Goal: Task Accomplishment & Management: Manage account settings

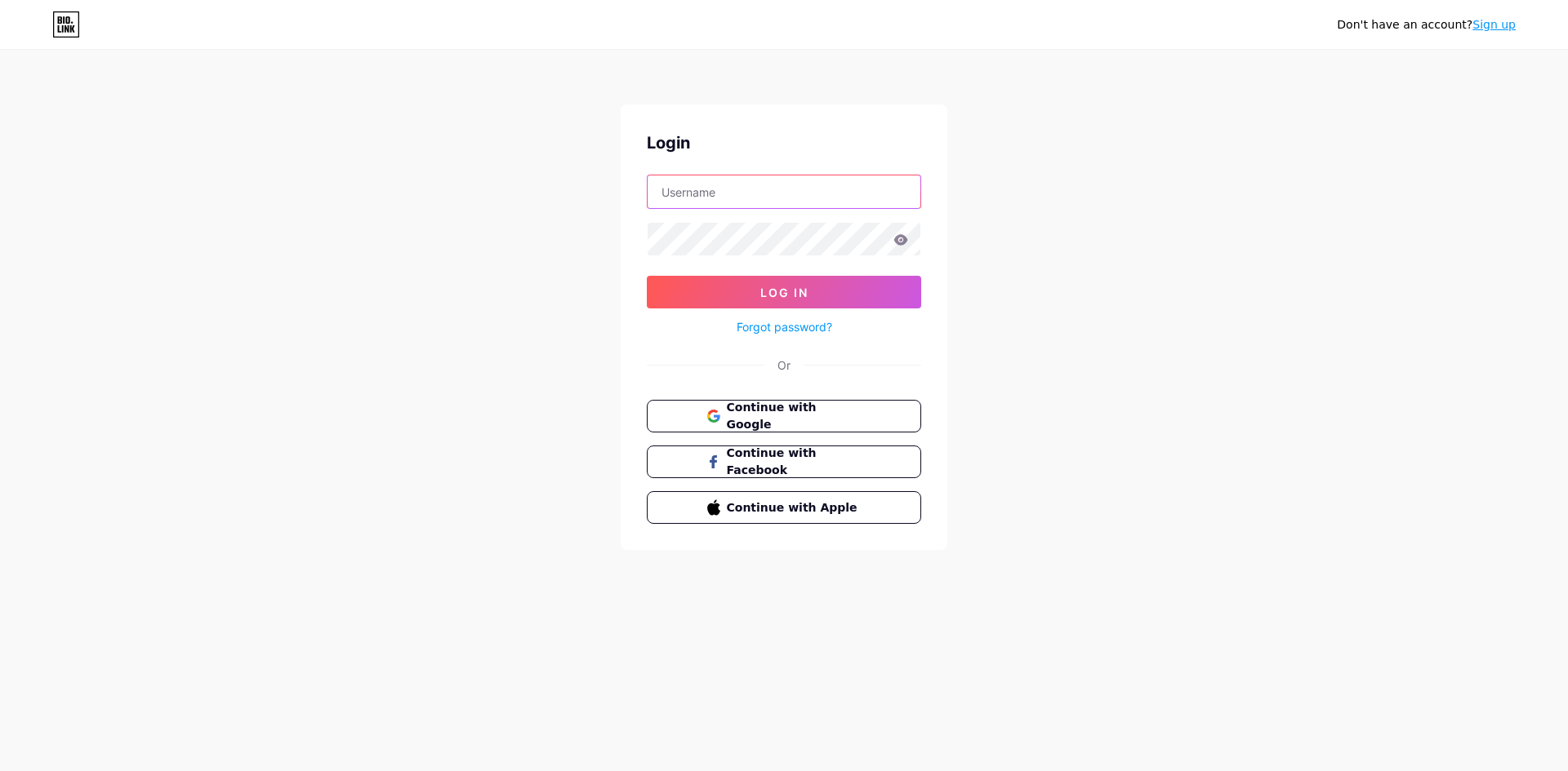
click at [727, 199] on input "text" at bounding box center [784, 192] width 272 height 33
paste input "commercialmortgagebroker"
type input "commercialmortgagebroker"
click at [741, 284] on button "Log In" at bounding box center [784, 292] width 274 height 33
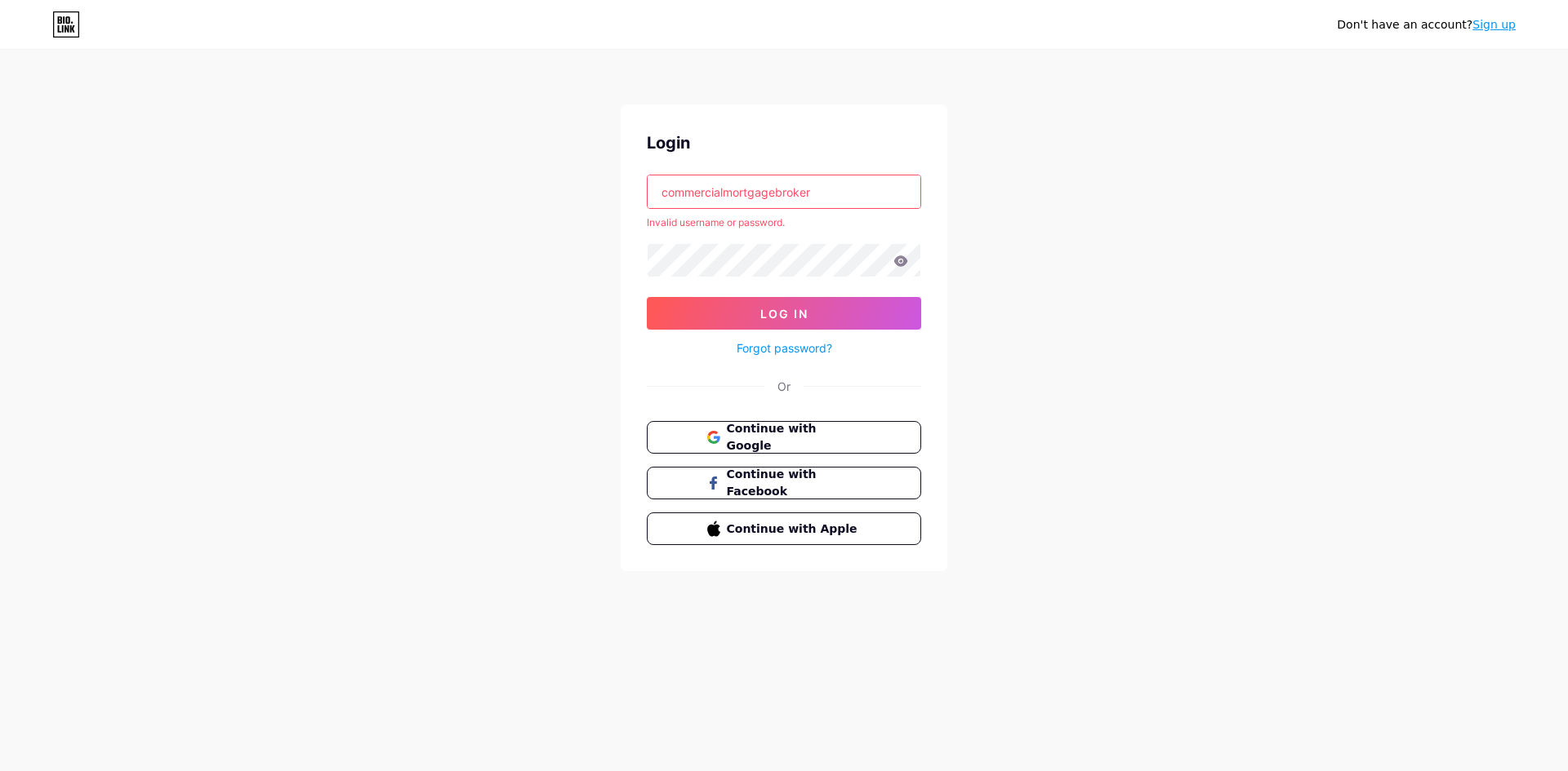
click at [1480, 29] on link "Sign up" at bounding box center [1494, 24] width 43 height 13
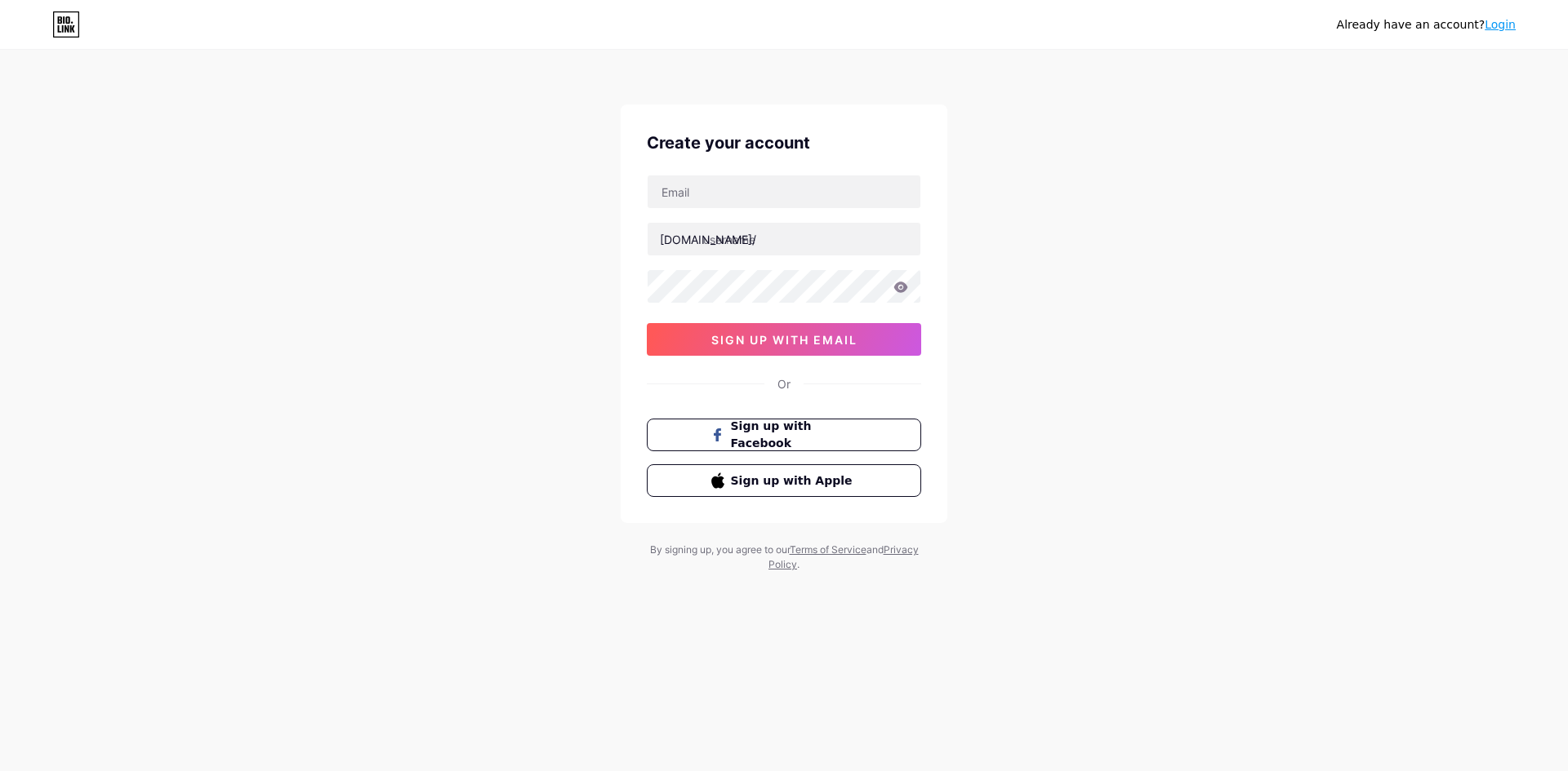
click at [732, 209] on div "[DOMAIN_NAME]/ 0cAFcWeA5zZiruvWSPx6GqJwmIycIc1RUMH-qiP2IFH-IjznUdHVWkRzpAcDhnsK…" at bounding box center [784, 265] width 274 height 181
click at [722, 199] on input "text" at bounding box center [784, 192] width 272 height 33
type input "[EMAIL_ADDRESS][DOMAIN_NAME]"
click at [725, 243] on input "text" at bounding box center [784, 239] width 272 height 33
paste input "commercialmortgagebroker"
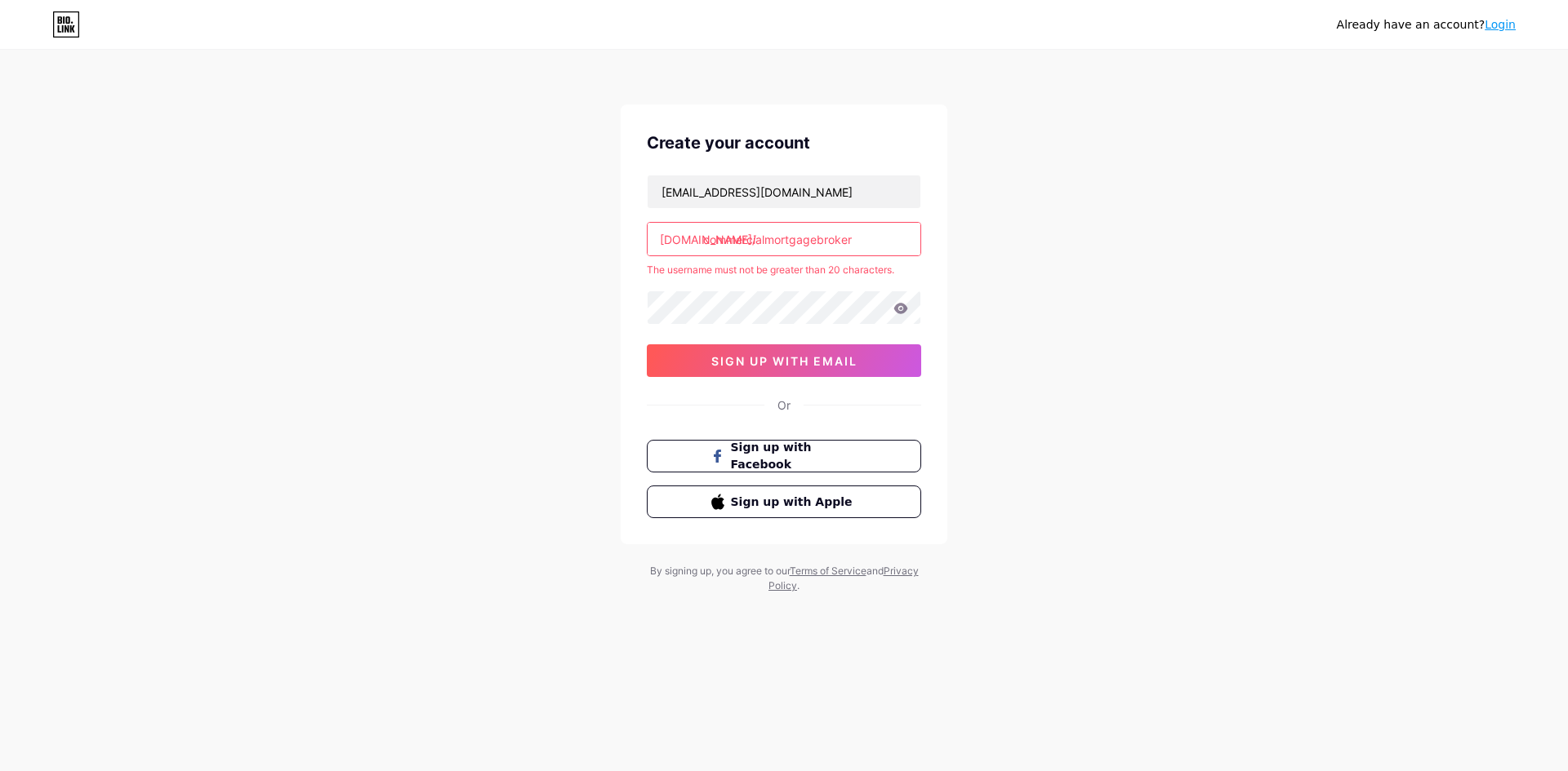
click at [771, 240] on input "commercialmortgagebroker" at bounding box center [784, 239] width 272 height 33
paste input "text"
type input "mortgagebrokerau"
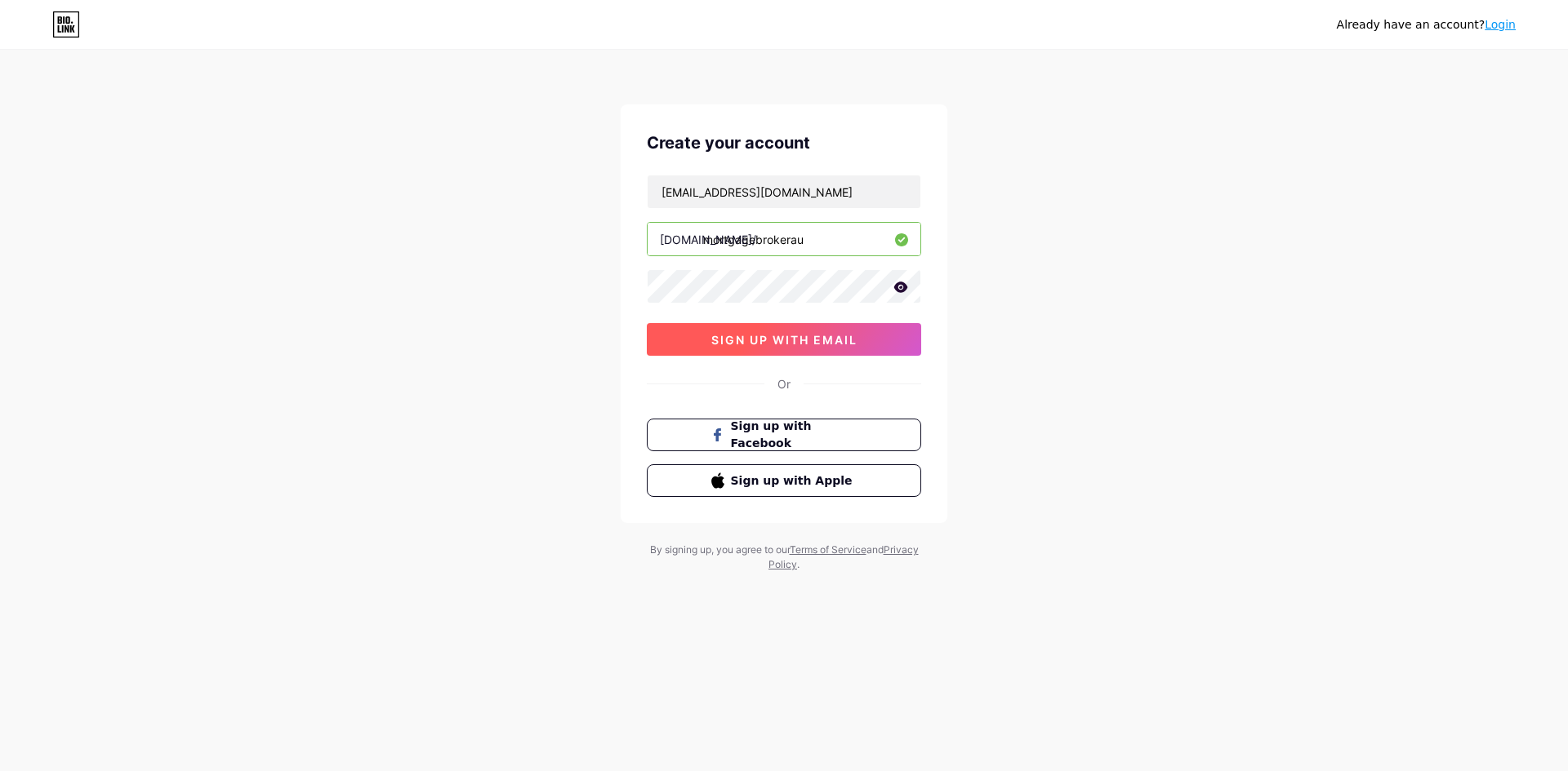
click at [782, 354] on button "sign up with email" at bounding box center [784, 340] width 274 height 33
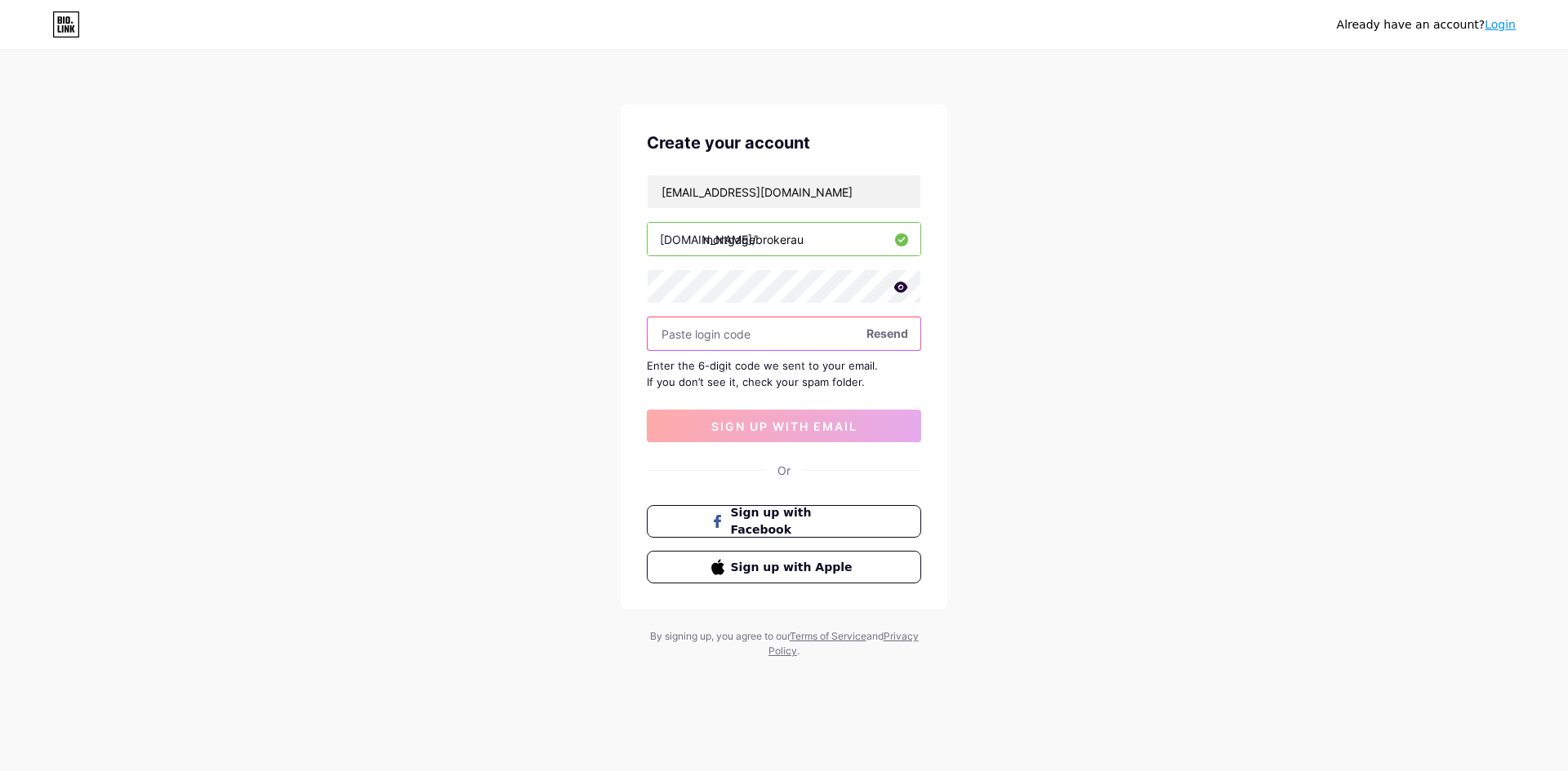
paste input "196857"
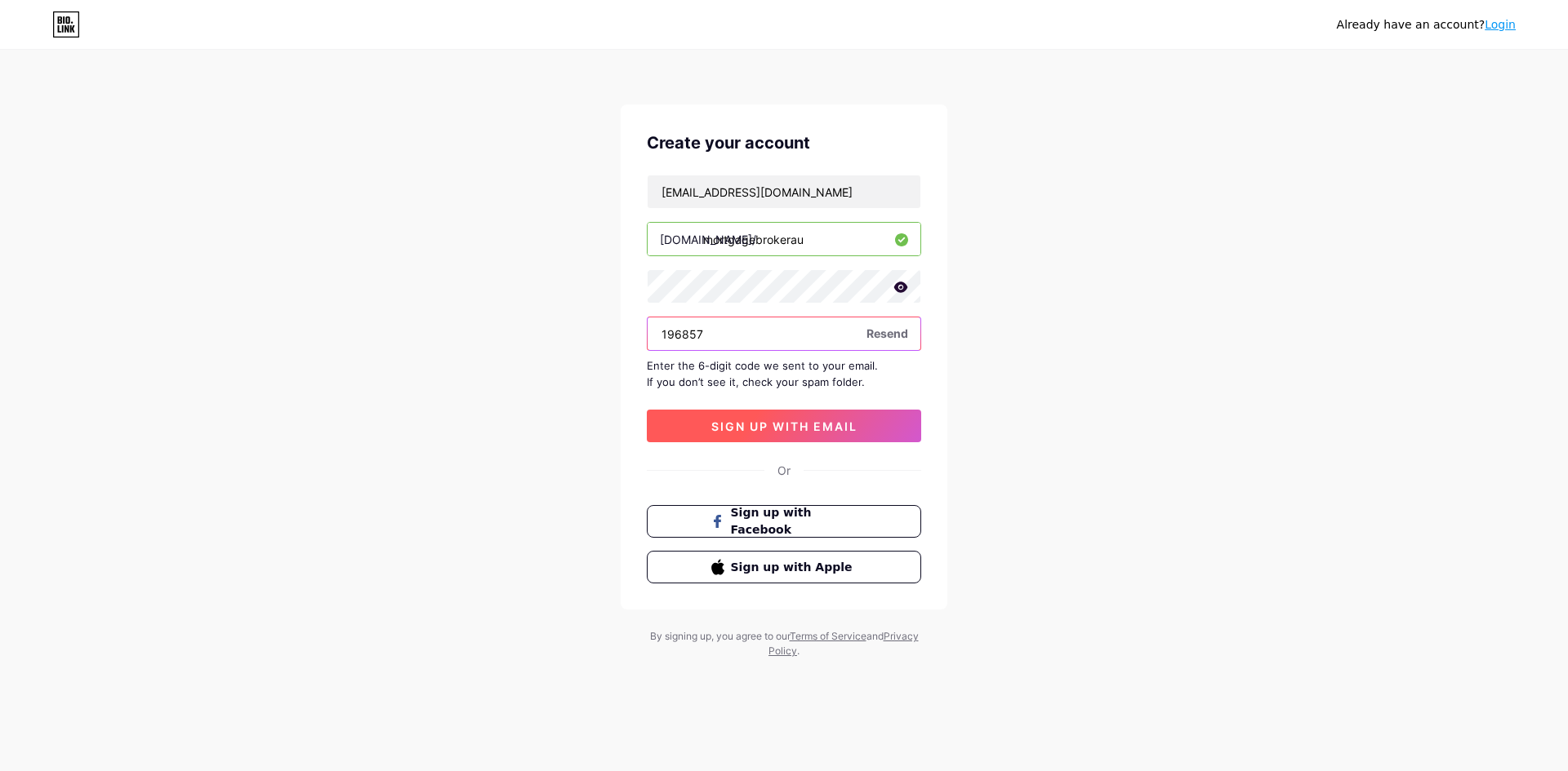
type input "196857"
click at [758, 429] on span "sign up with email" at bounding box center [784, 427] width 146 height 14
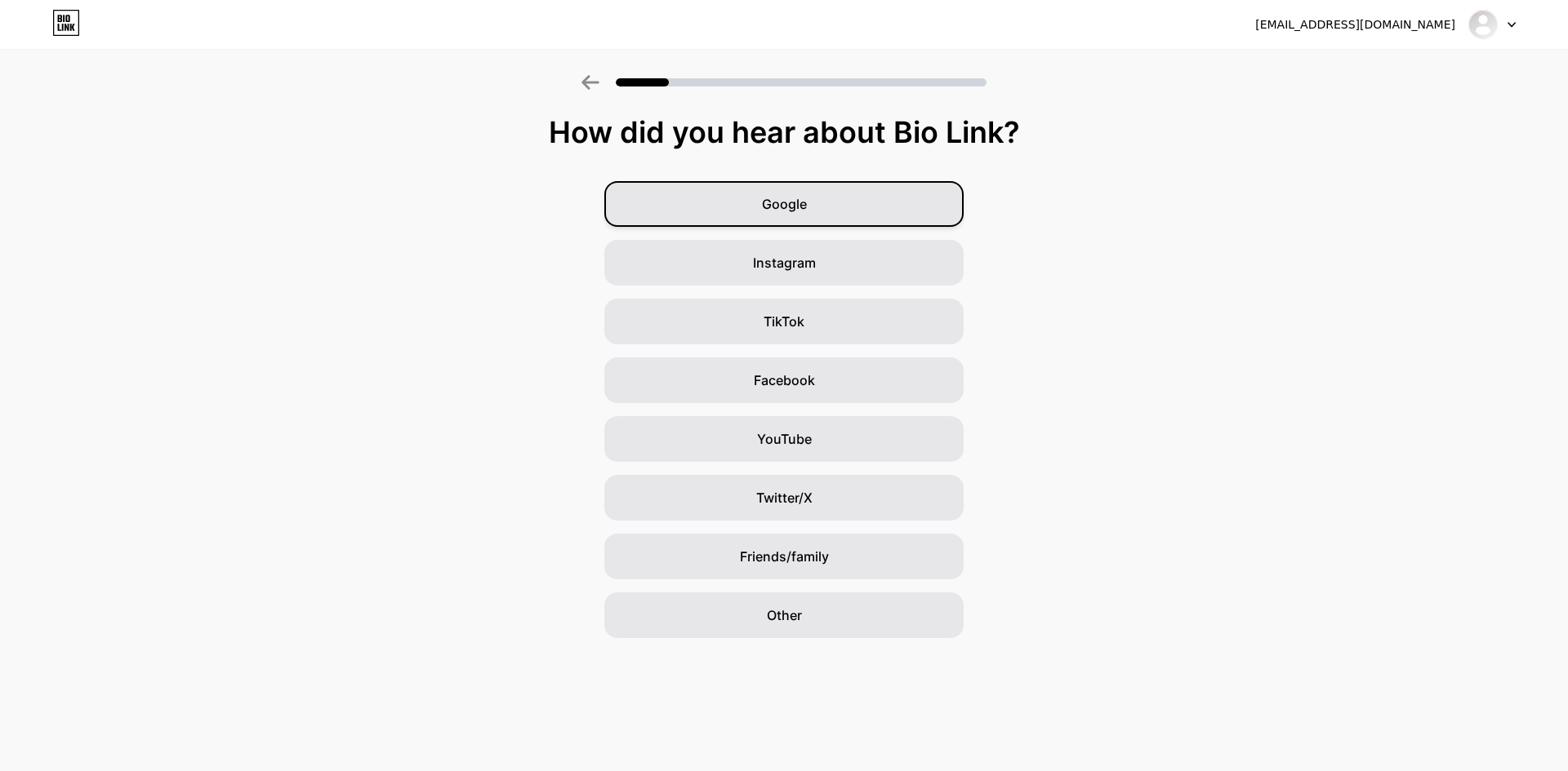
click at [809, 199] on div "Google" at bounding box center [784, 204] width 359 height 46
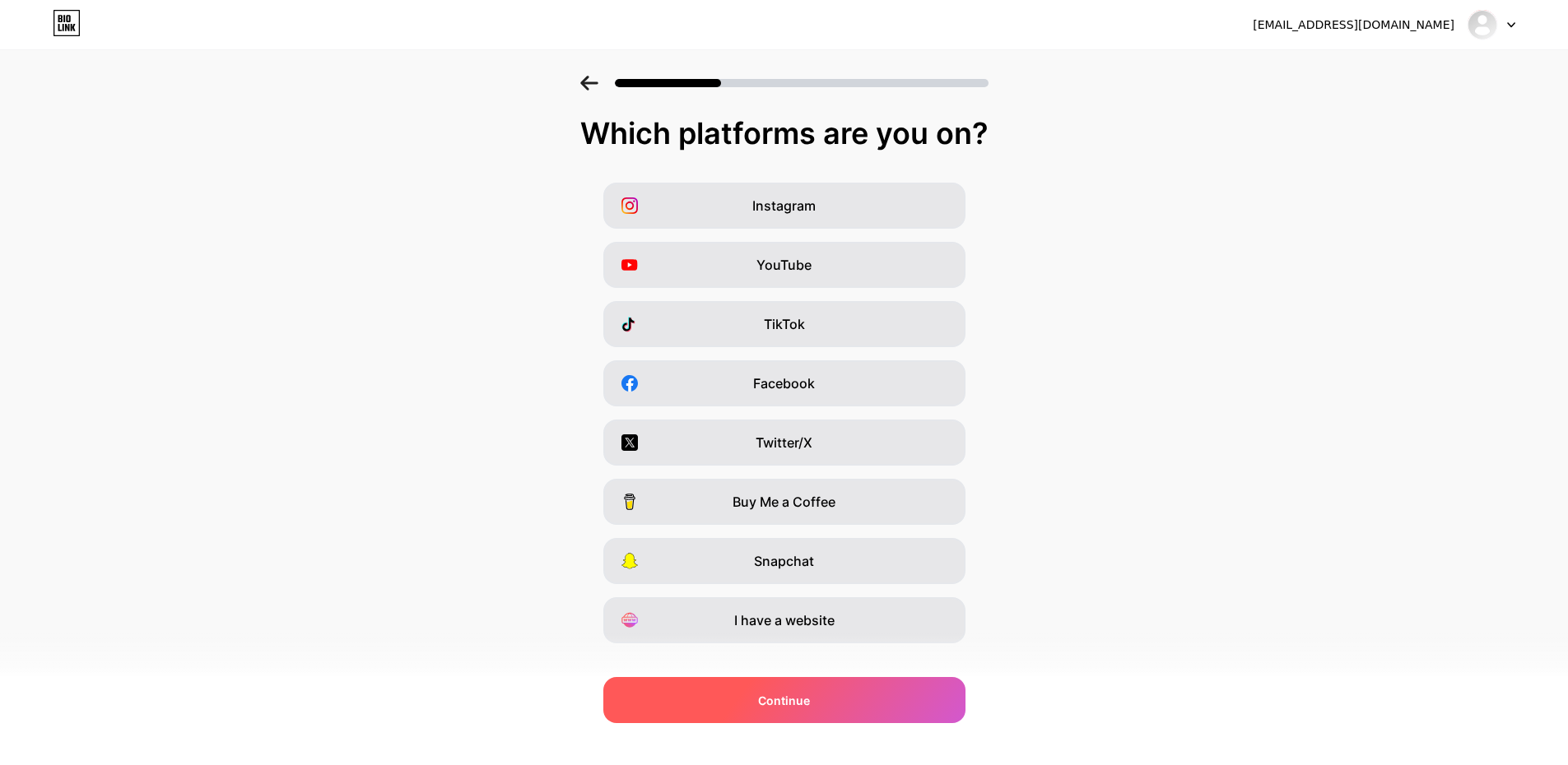
click at [833, 679] on div "Continue" at bounding box center [784, 700] width 362 height 46
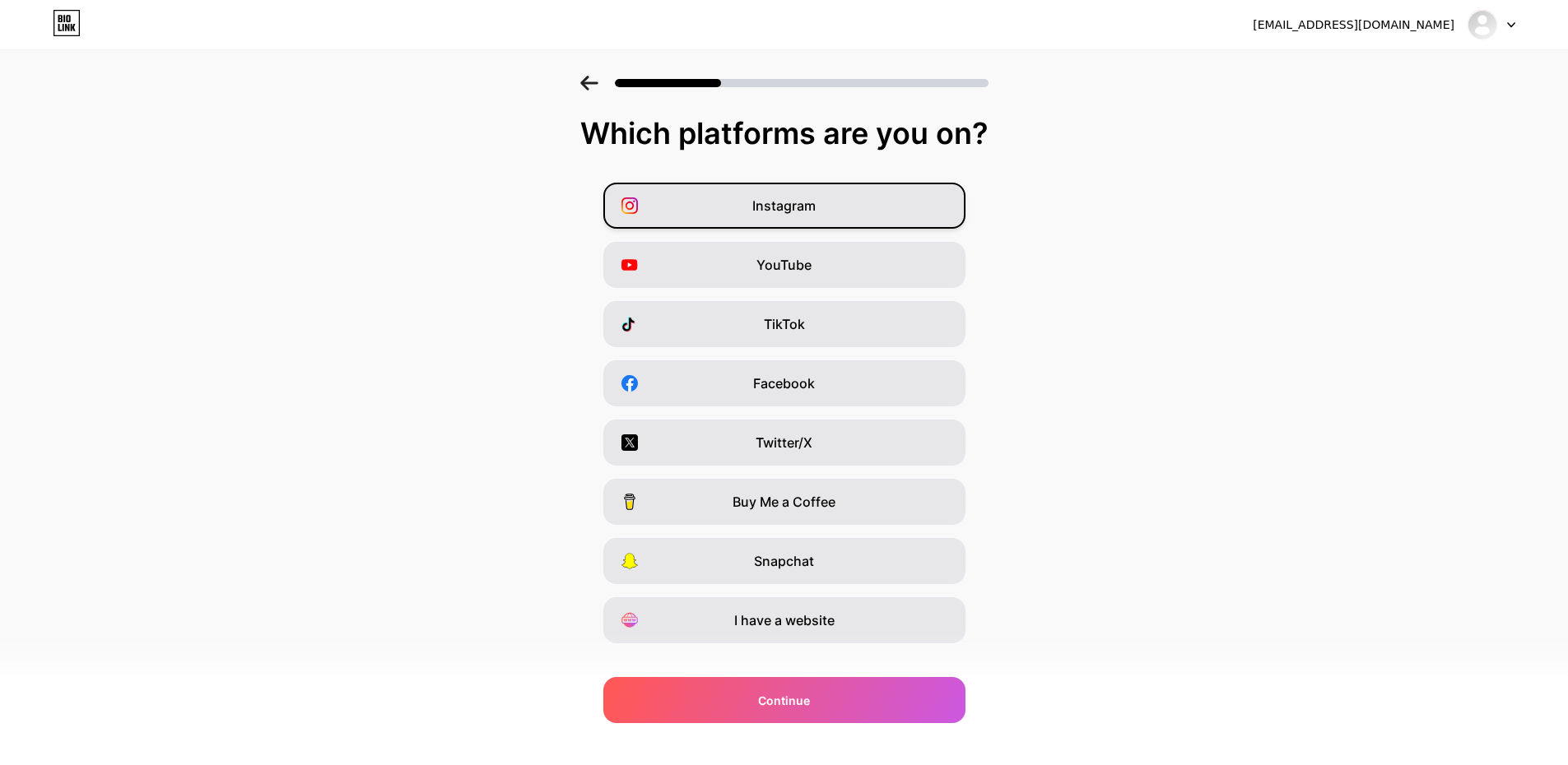
click at [795, 202] on span "Instagram" at bounding box center [784, 205] width 63 height 20
click at [805, 281] on div "YouTube" at bounding box center [784, 265] width 362 height 46
click at [877, 267] on div "YouTube" at bounding box center [784, 265] width 362 height 46
click at [861, 202] on div "Instagram" at bounding box center [784, 205] width 362 height 46
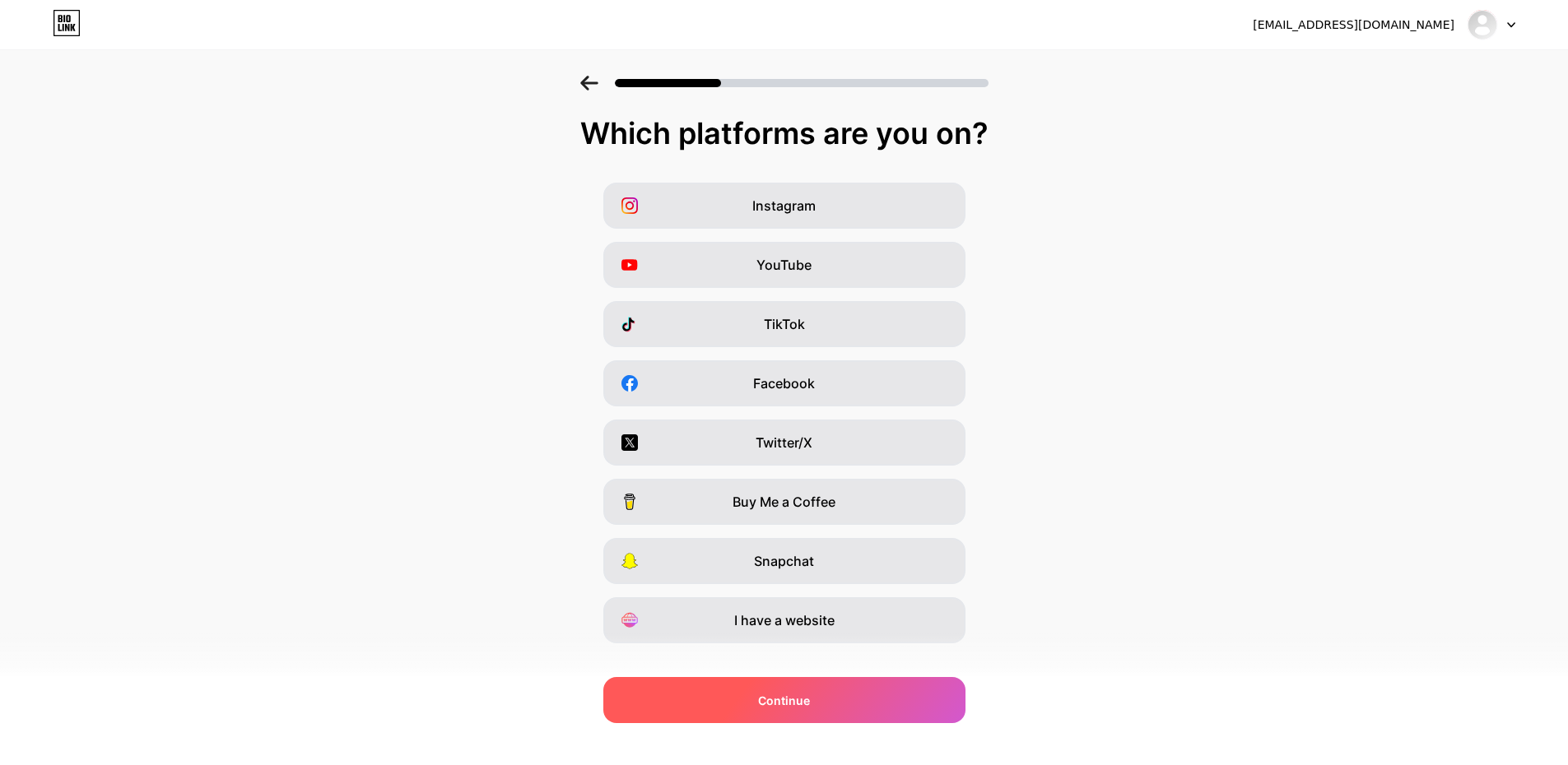
click at [844, 690] on div "Continue" at bounding box center [784, 700] width 362 height 46
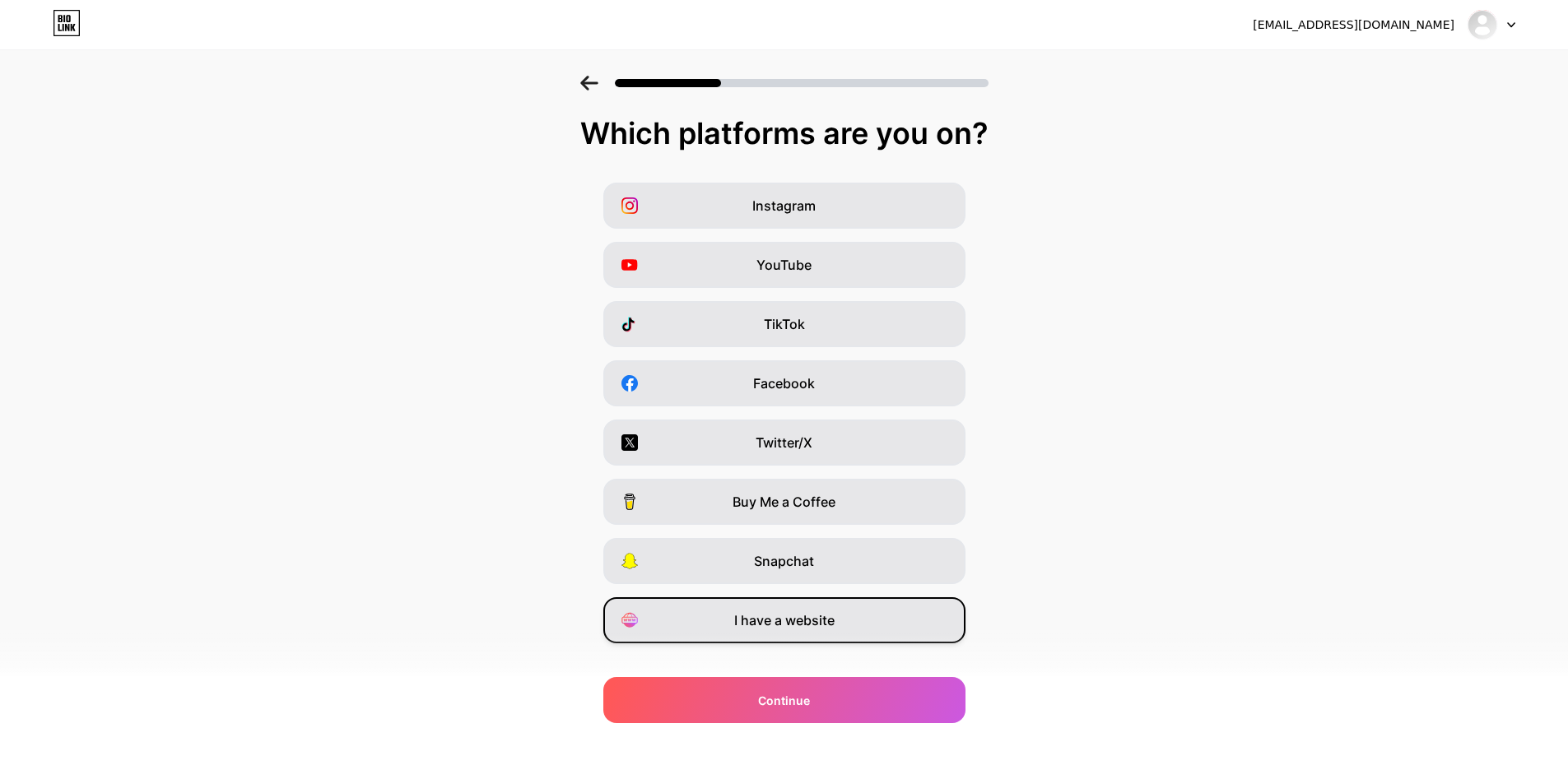
click at [808, 602] on div "I have a website" at bounding box center [784, 620] width 362 height 46
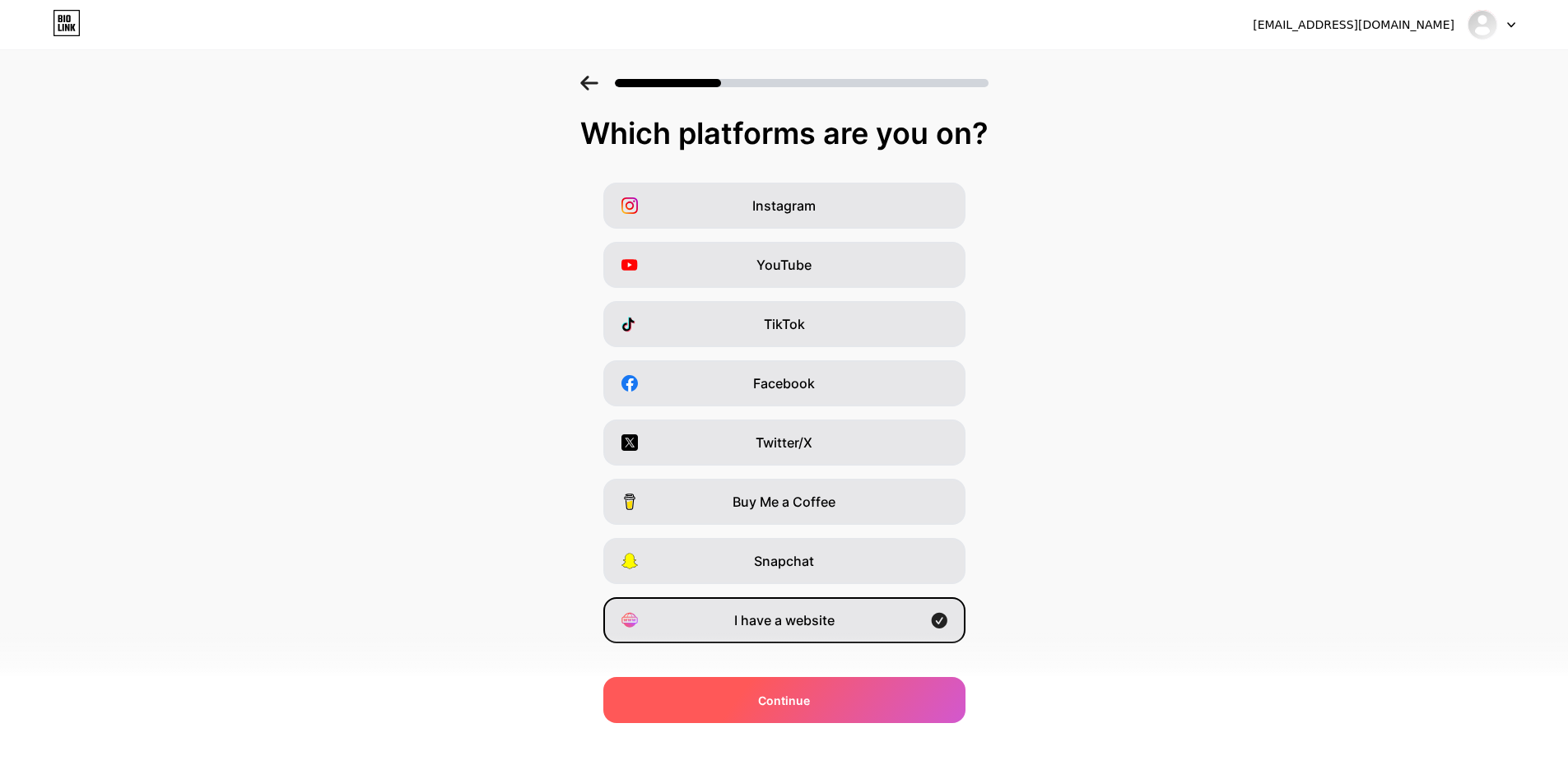
click at [826, 697] on div "Continue" at bounding box center [784, 700] width 362 height 46
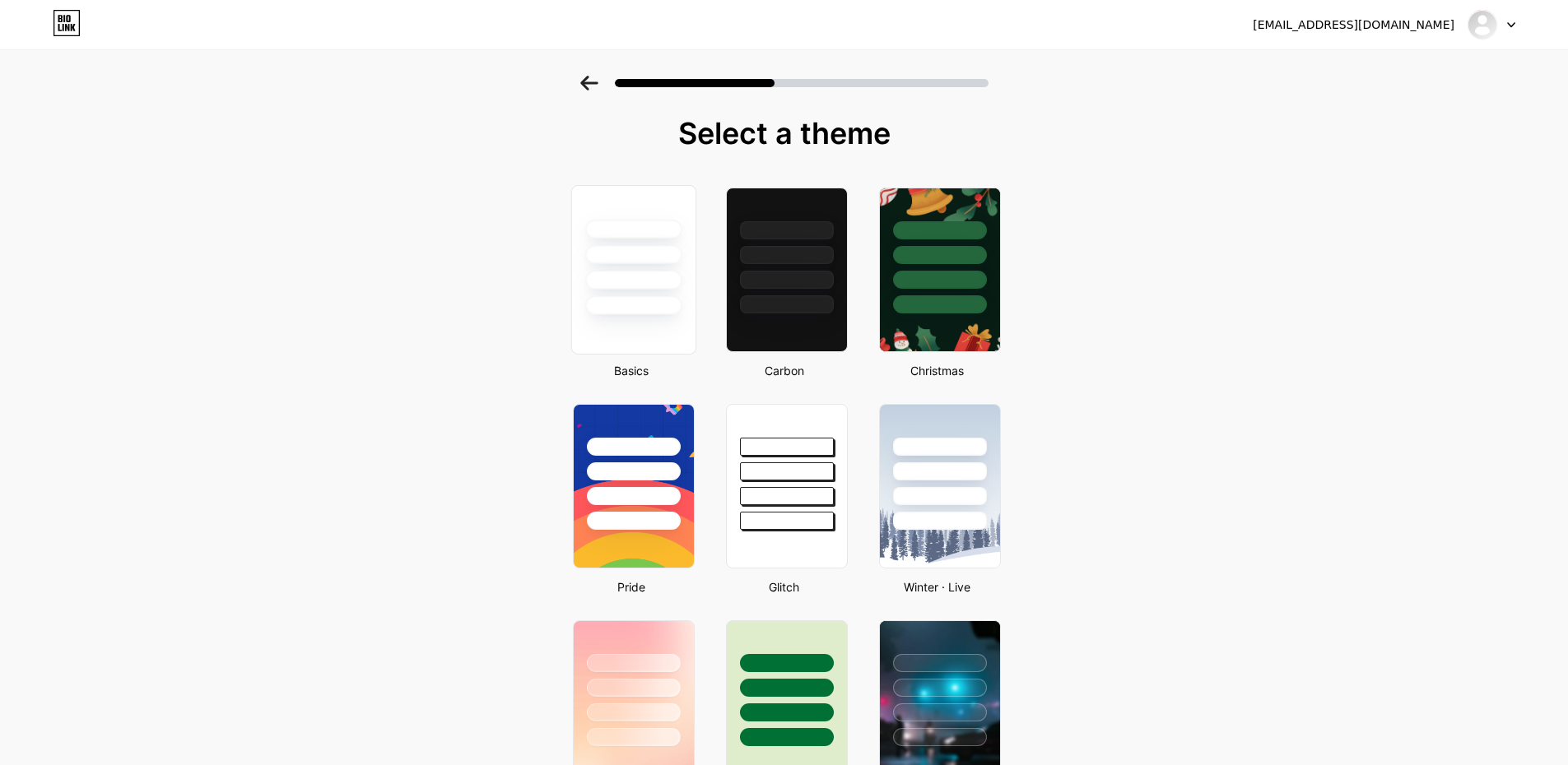
click at [646, 309] on div at bounding box center [633, 306] width 96 height 19
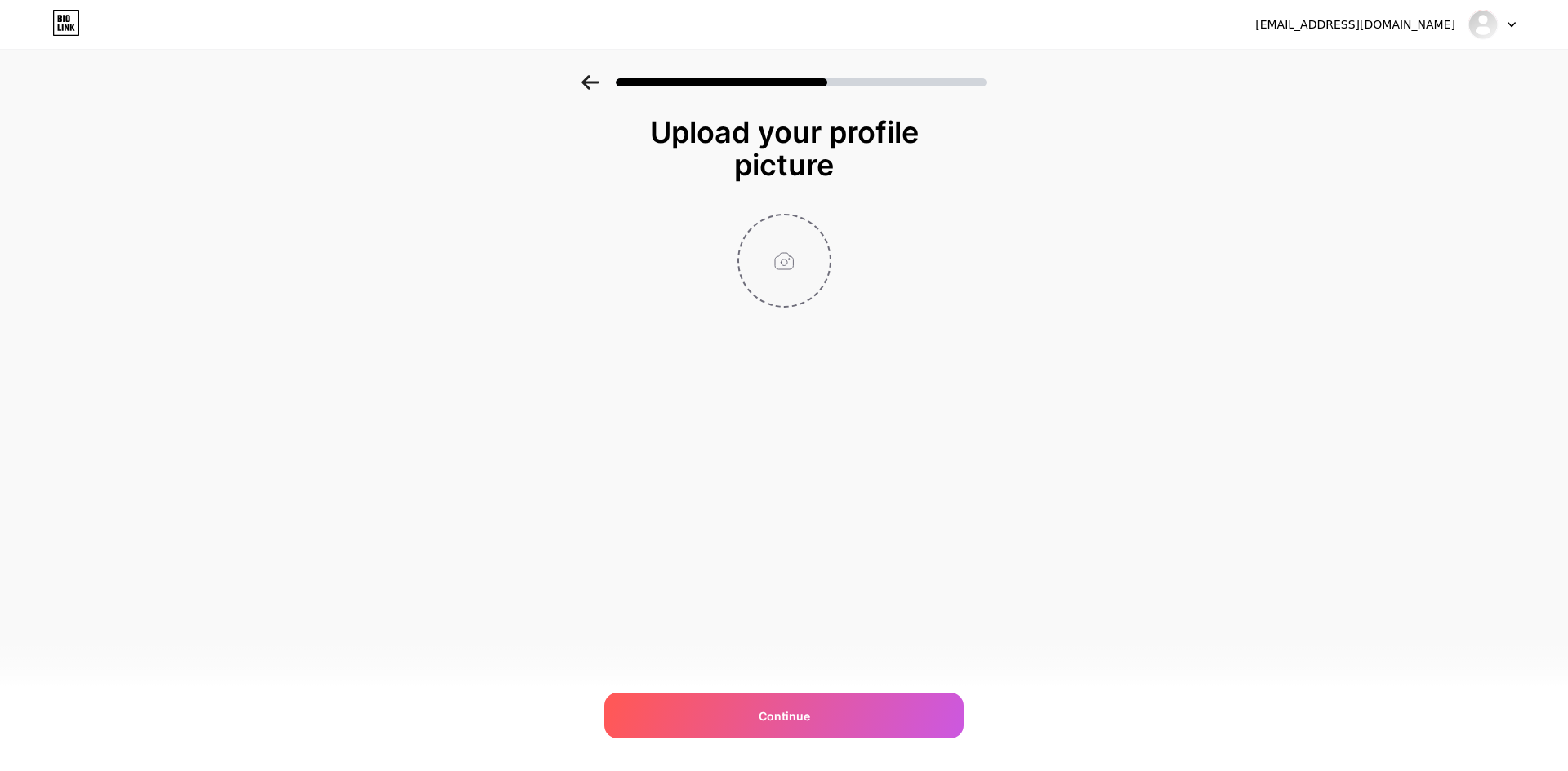
click at [771, 282] on input "file" at bounding box center [784, 260] width 90 height 90
type input "C:\fakepath\logo.png.png"
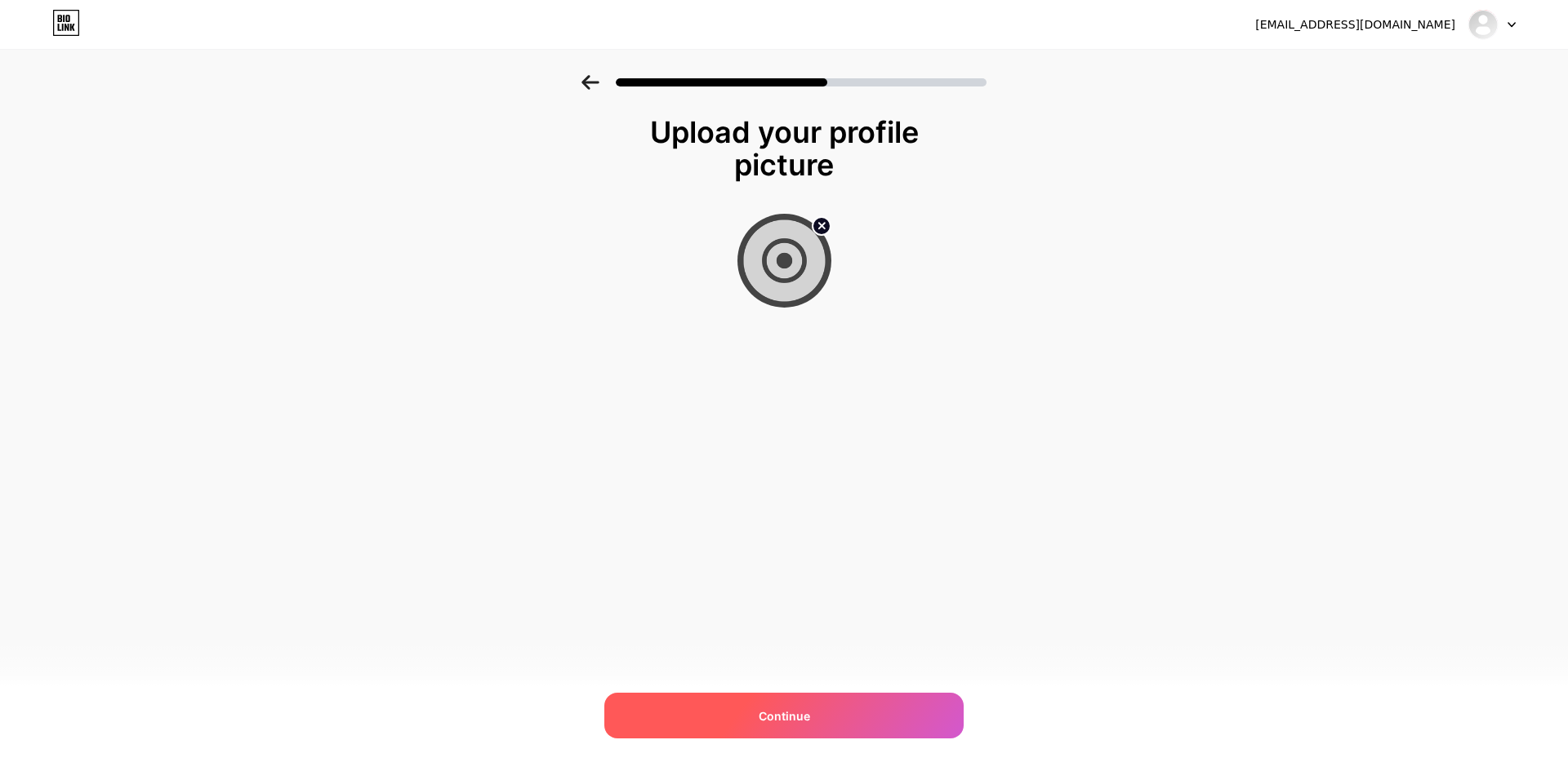
click at [778, 726] on div "Continue" at bounding box center [784, 715] width 359 height 46
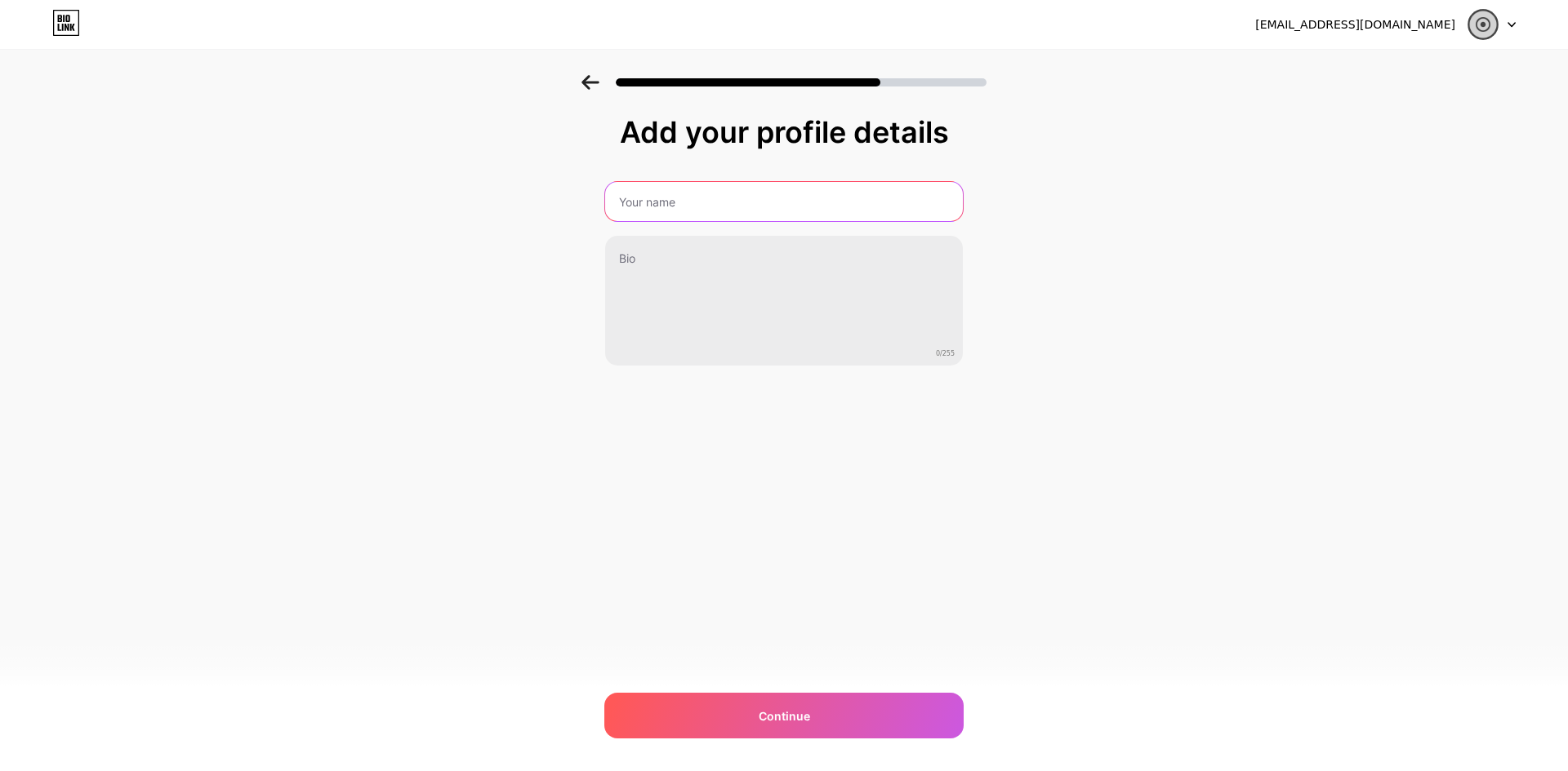
click at [672, 215] on input "text" at bounding box center [784, 201] width 358 height 39
type input "Commercial Mortgage Broker"
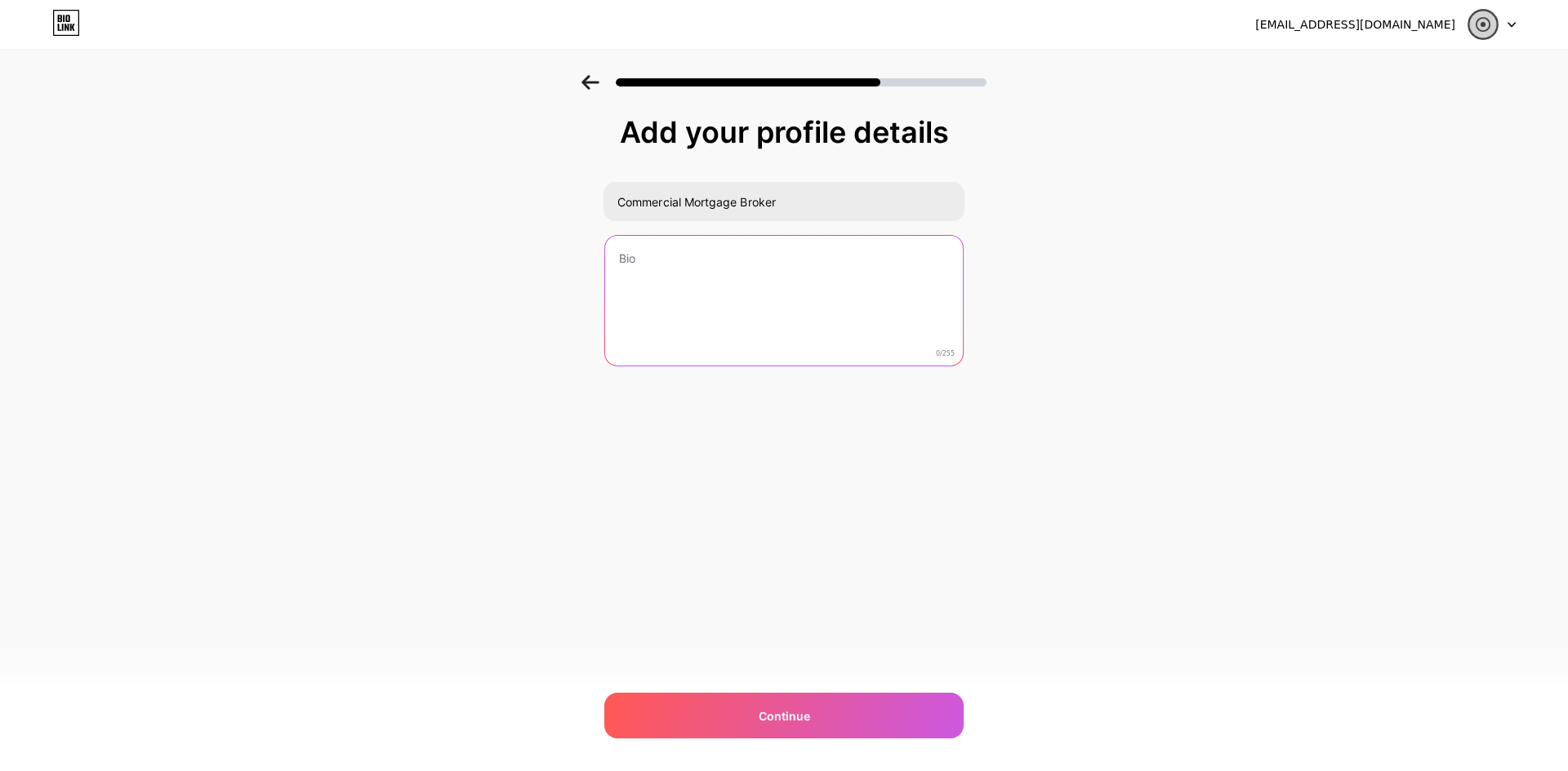
click at [665, 279] on textarea at bounding box center [784, 302] width 358 height 132
paste textarea "Commercial Mortgage Broker [GEOGRAPHIC_DATA] is your trusted partner for busine…"
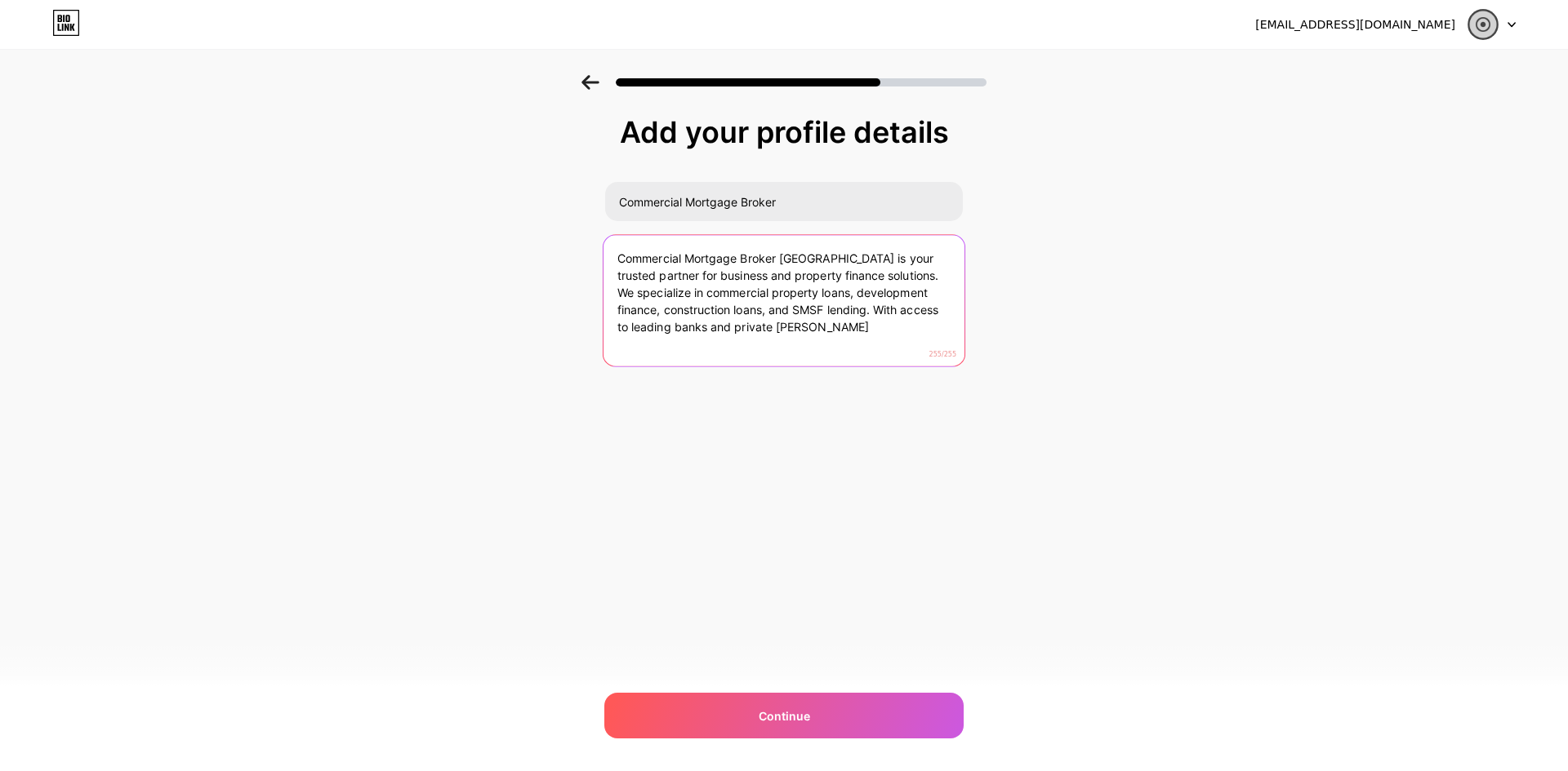
drag, startPoint x: 856, startPoint y: 330, endPoint x: 881, endPoint y: 317, distance: 28.2
click at [881, 317] on textarea "Commercial Mortgage Broker [GEOGRAPHIC_DATA] is your trusted partner for busine…" at bounding box center [784, 301] width 361 height 133
type textarea "Commercial Mortgage Broker [GEOGRAPHIC_DATA] is your trusted partner for busine…"
click at [765, 298] on textarea "Commercial Mortgage Broker [GEOGRAPHIC_DATA] is your trusted partner for busine…" at bounding box center [784, 301] width 361 height 133
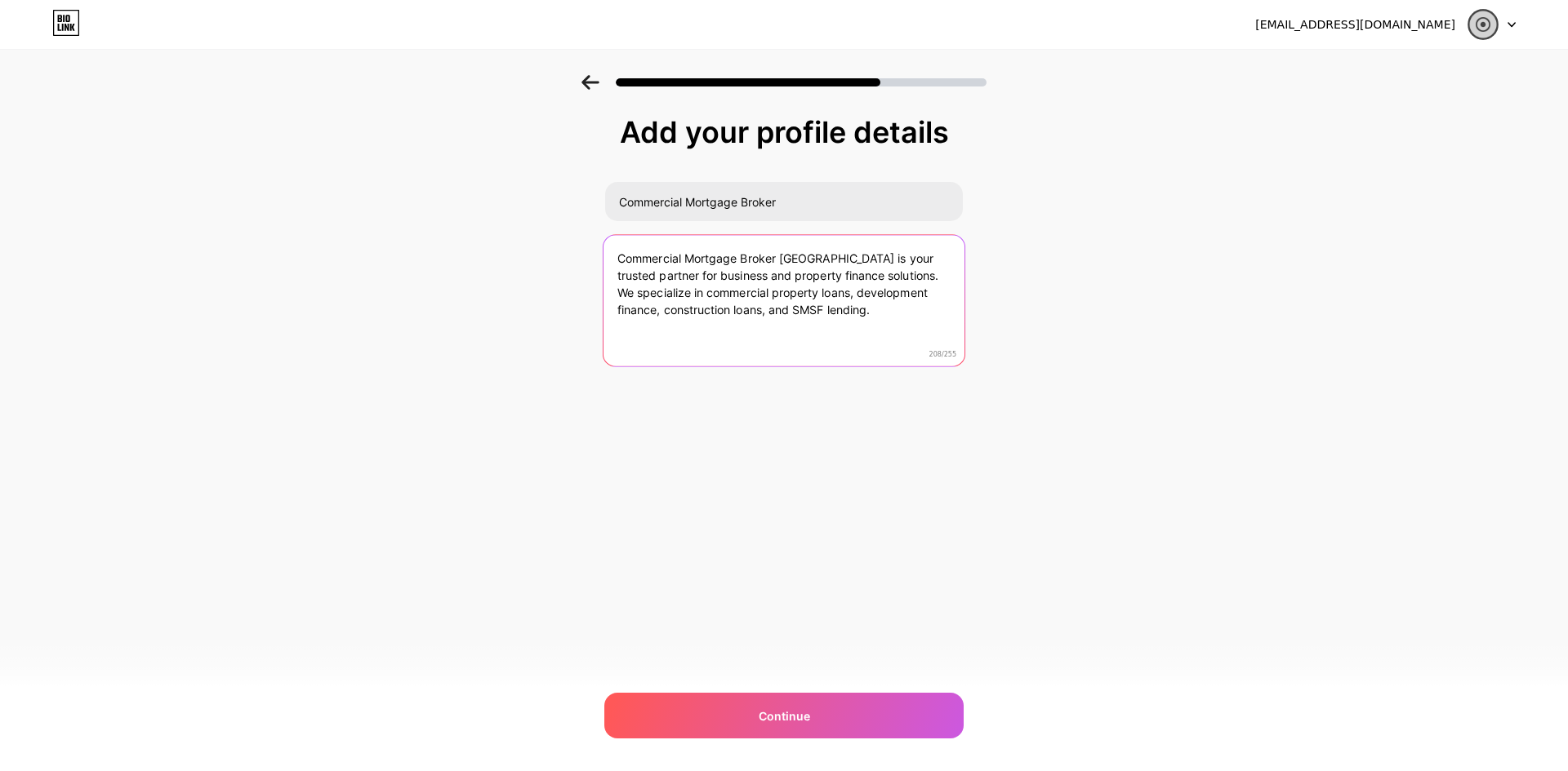
click at [765, 298] on textarea "Commercial Mortgage Broker [GEOGRAPHIC_DATA] is your trusted partner for busine…" at bounding box center [784, 301] width 361 height 133
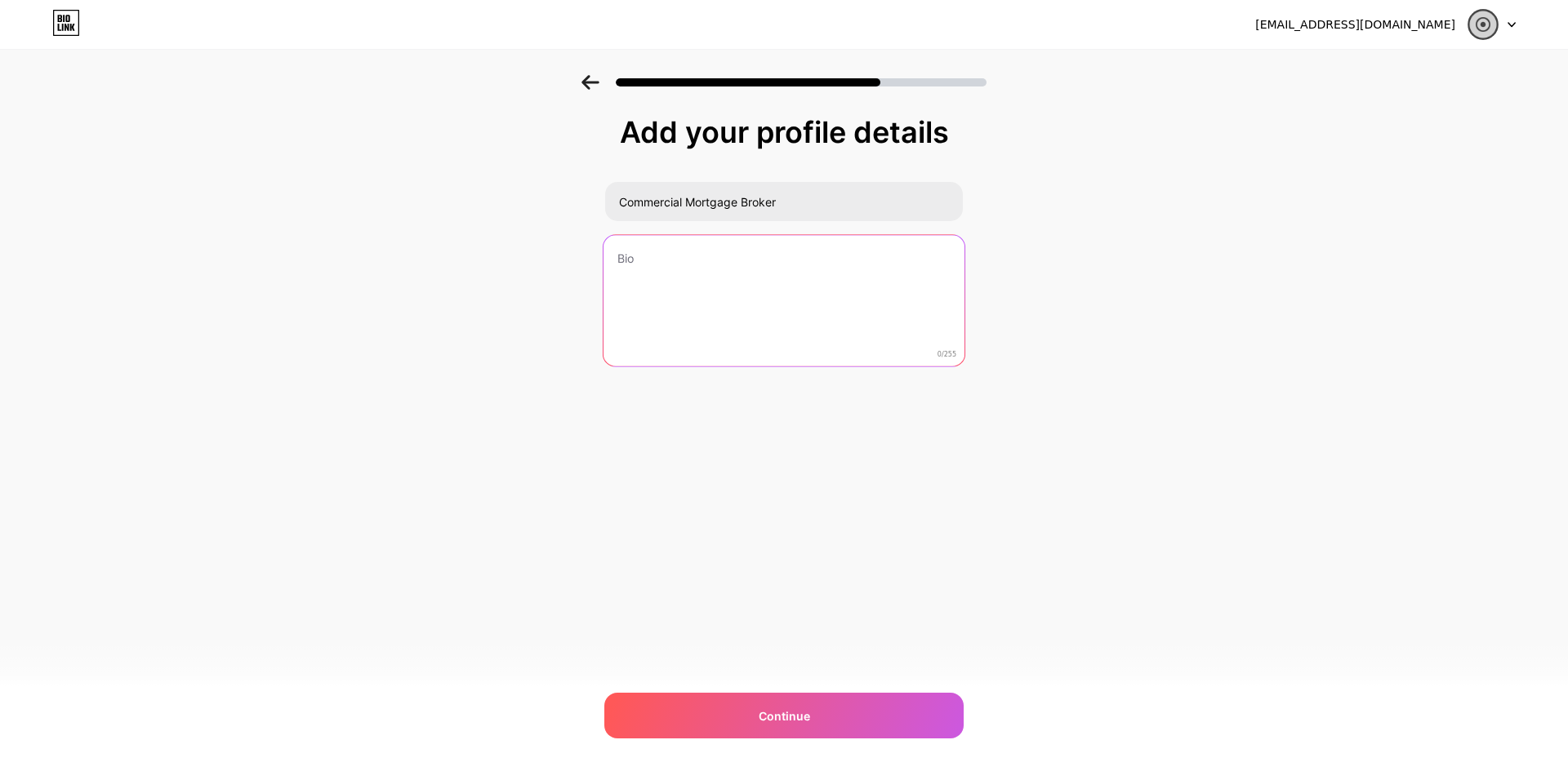
click at [646, 310] on textarea at bounding box center [784, 301] width 361 height 133
click at [699, 285] on textarea "dsvfsd" at bounding box center [784, 301] width 361 height 133
paste textarea "Commercial Mortgage Broker [GEOGRAPHIC_DATA] provides tailored finance solution…"
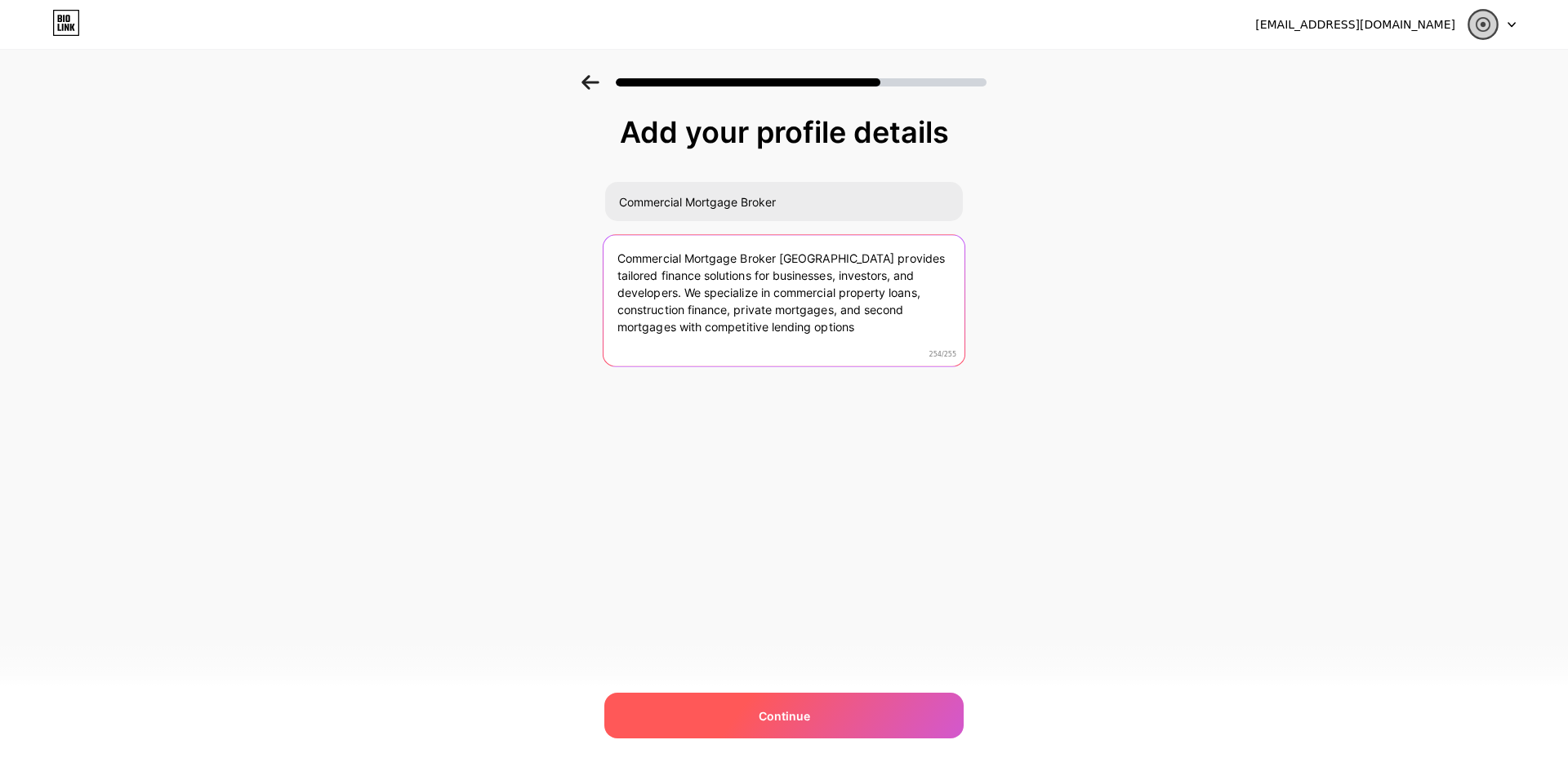
type textarea "Commercial Mortgage Broker [GEOGRAPHIC_DATA] provides tailored finance solution…"
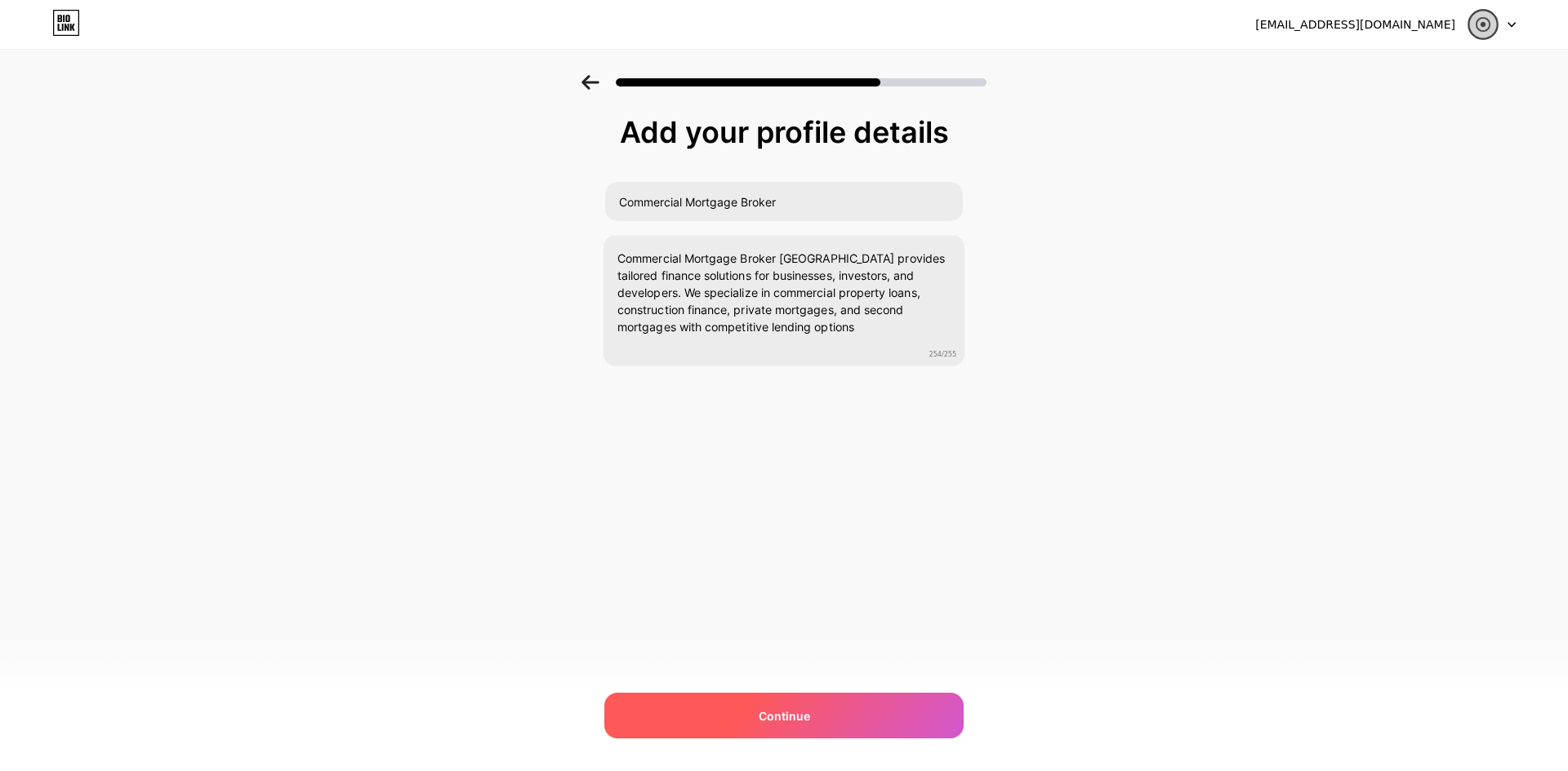
click at [861, 708] on div "Continue" at bounding box center [784, 715] width 359 height 46
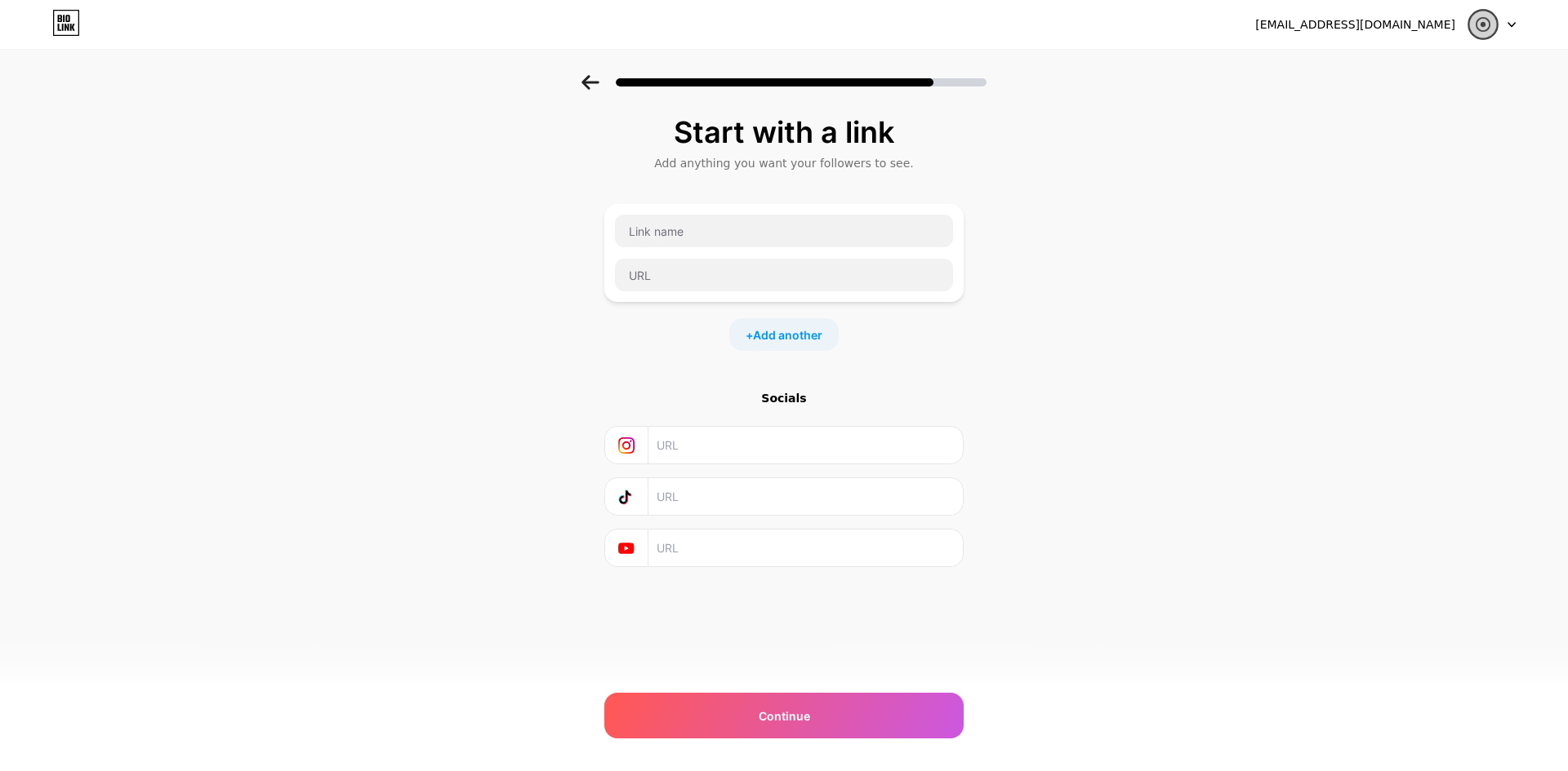
click at [700, 448] on input "text" at bounding box center [805, 445] width 297 height 36
click at [716, 552] on input "text" at bounding box center [805, 548] width 297 height 36
paste input "[URL][DOMAIN_NAME]"
type input "[URL][DOMAIN_NAME]"
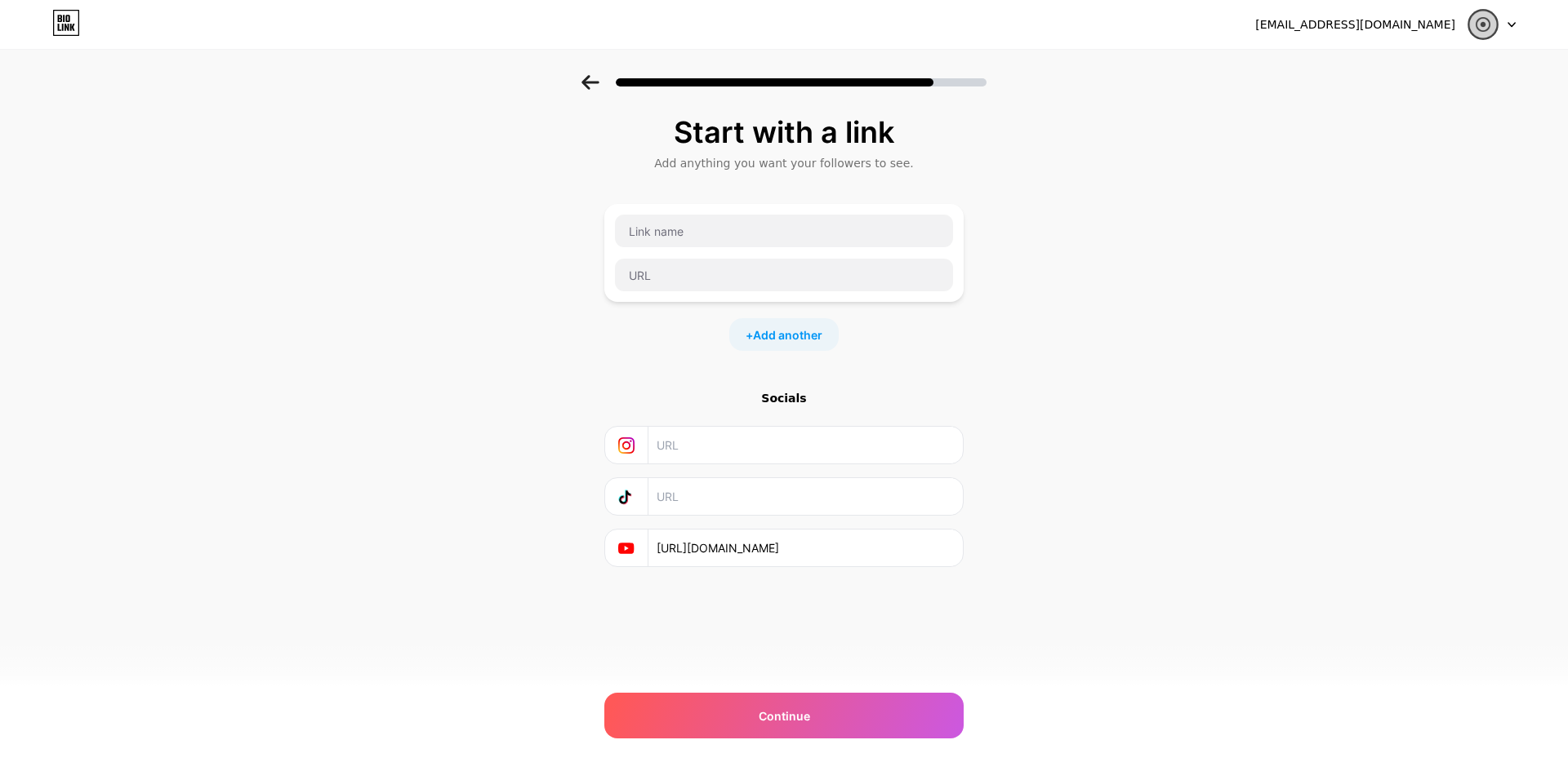
scroll to position [0, 0]
click at [695, 450] on input "text" at bounding box center [805, 445] width 297 height 36
click at [679, 447] on input "text" at bounding box center [805, 445] width 297 height 36
paste input "[URL][DOMAIN_NAME]"
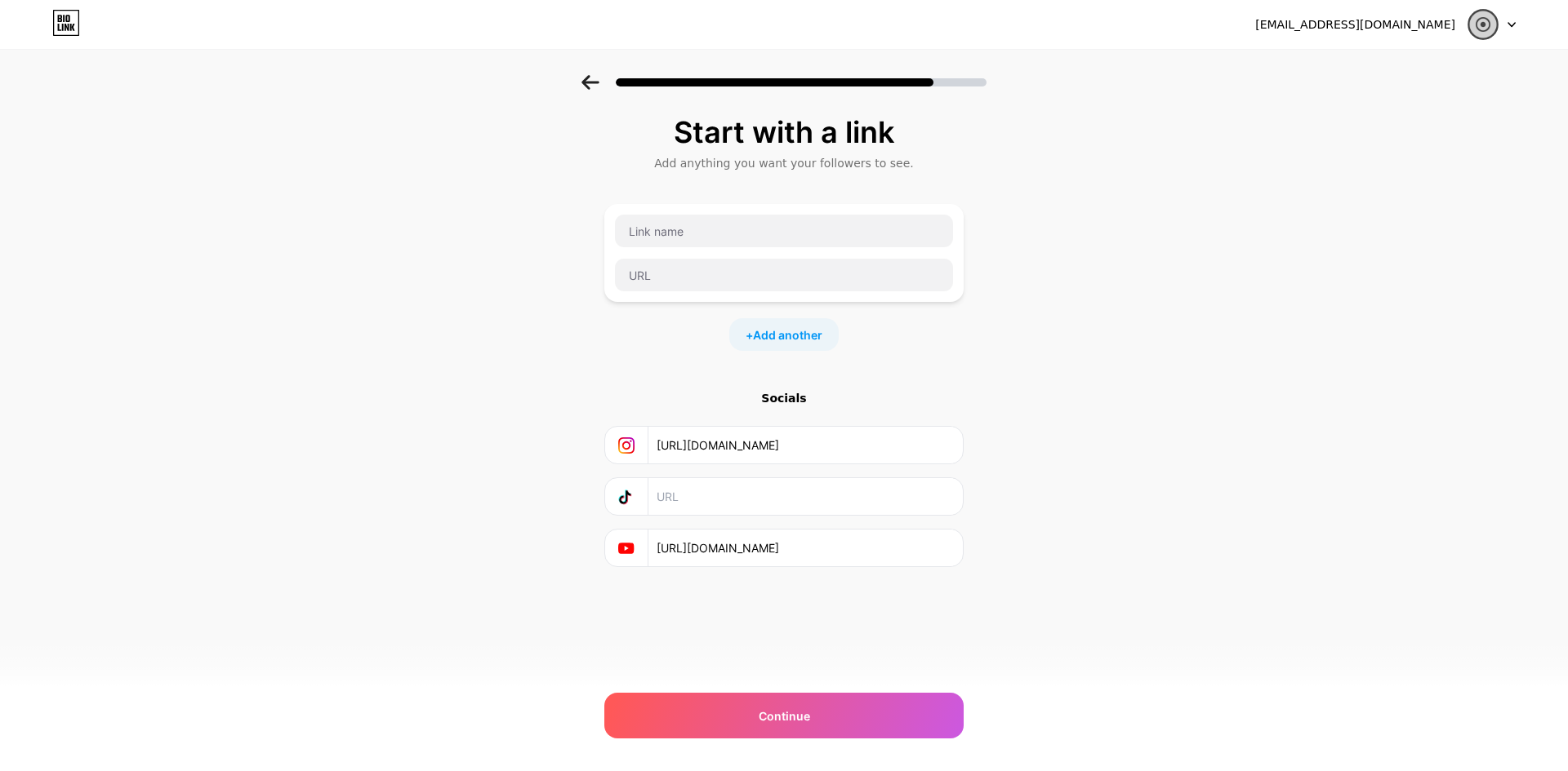
type input "[URL][DOMAIN_NAME]"
paste input "[DOMAIN_NAME][URL]"
type input "[URL][DOMAIN_NAME]"
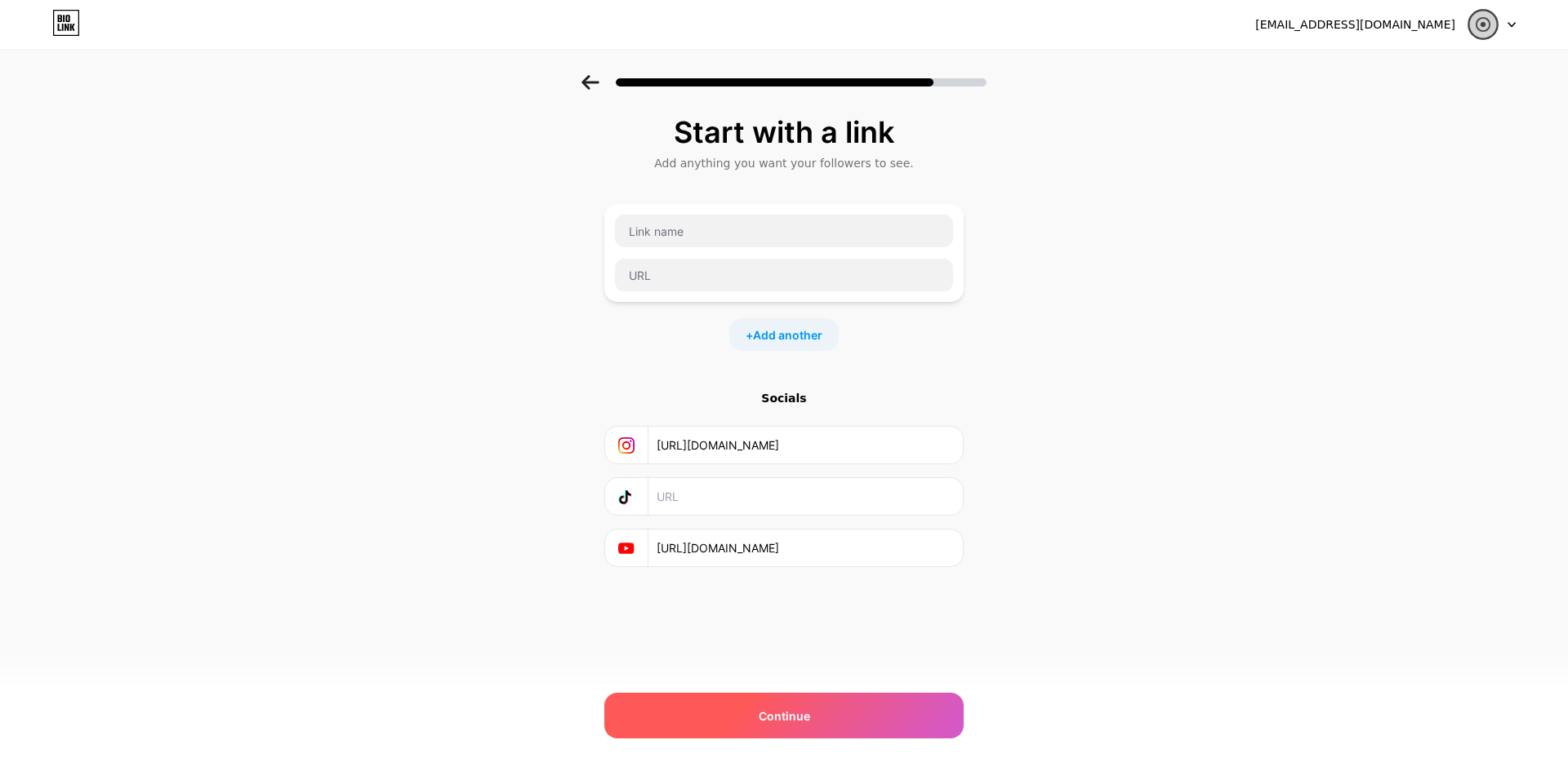
scroll to position [0, 0]
click at [810, 731] on div "Continue" at bounding box center [784, 715] width 359 height 46
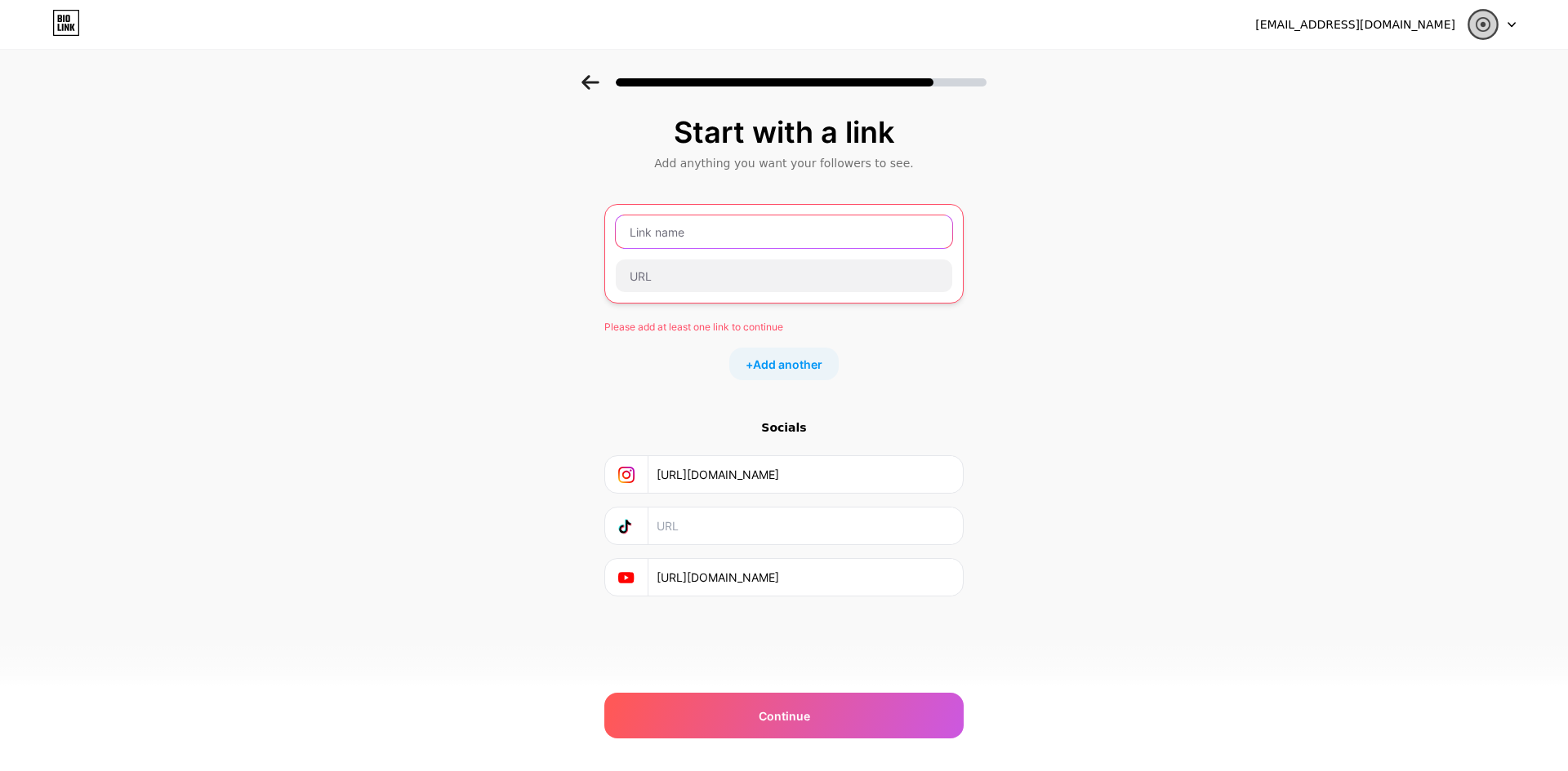
click at [674, 241] on input "text" at bounding box center [784, 232] width 337 height 33
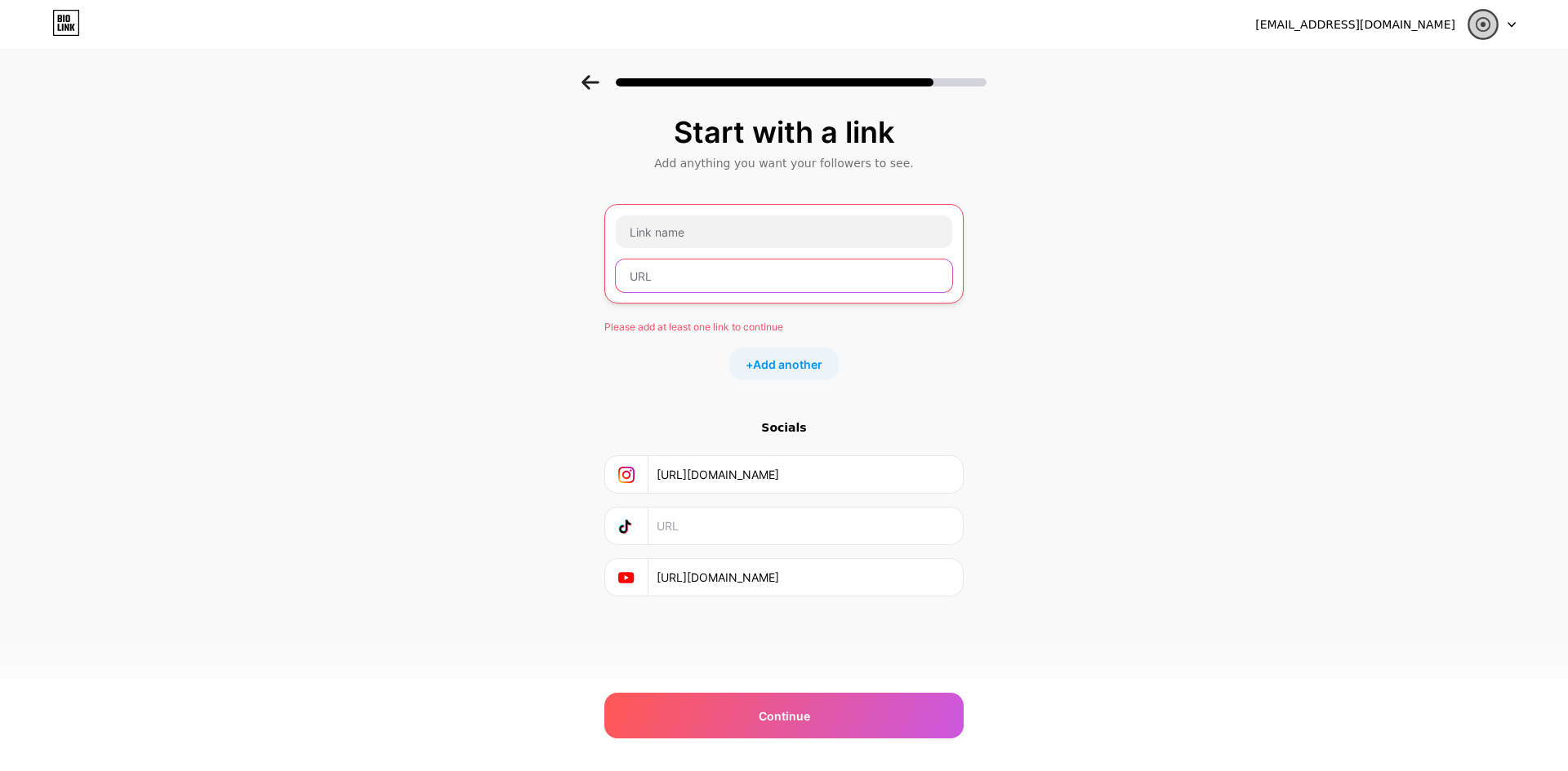
click at [666, 261] on input "text" at bounding box center [784, 276] width 337 height 33
paste input "[URL][DOMAIN_NAME]"
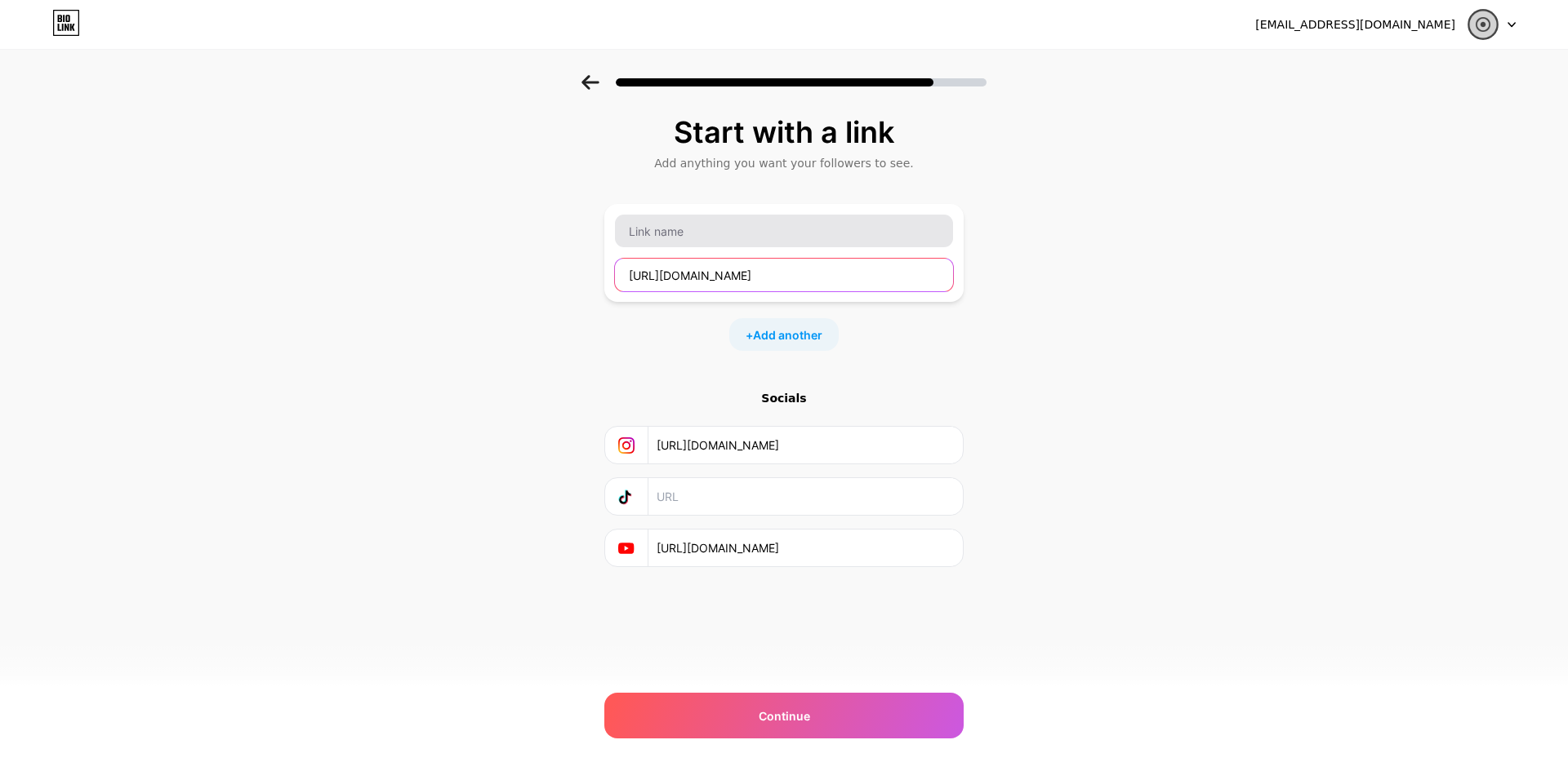
type input "[URL][DOMAIN_NAME]"
click at [662, 230] on input "text" at bounding box center [784, 232] width 338 height 33
paste input "Commercial Mortgage Broker"
type input "Commercial Mortgage Broker"
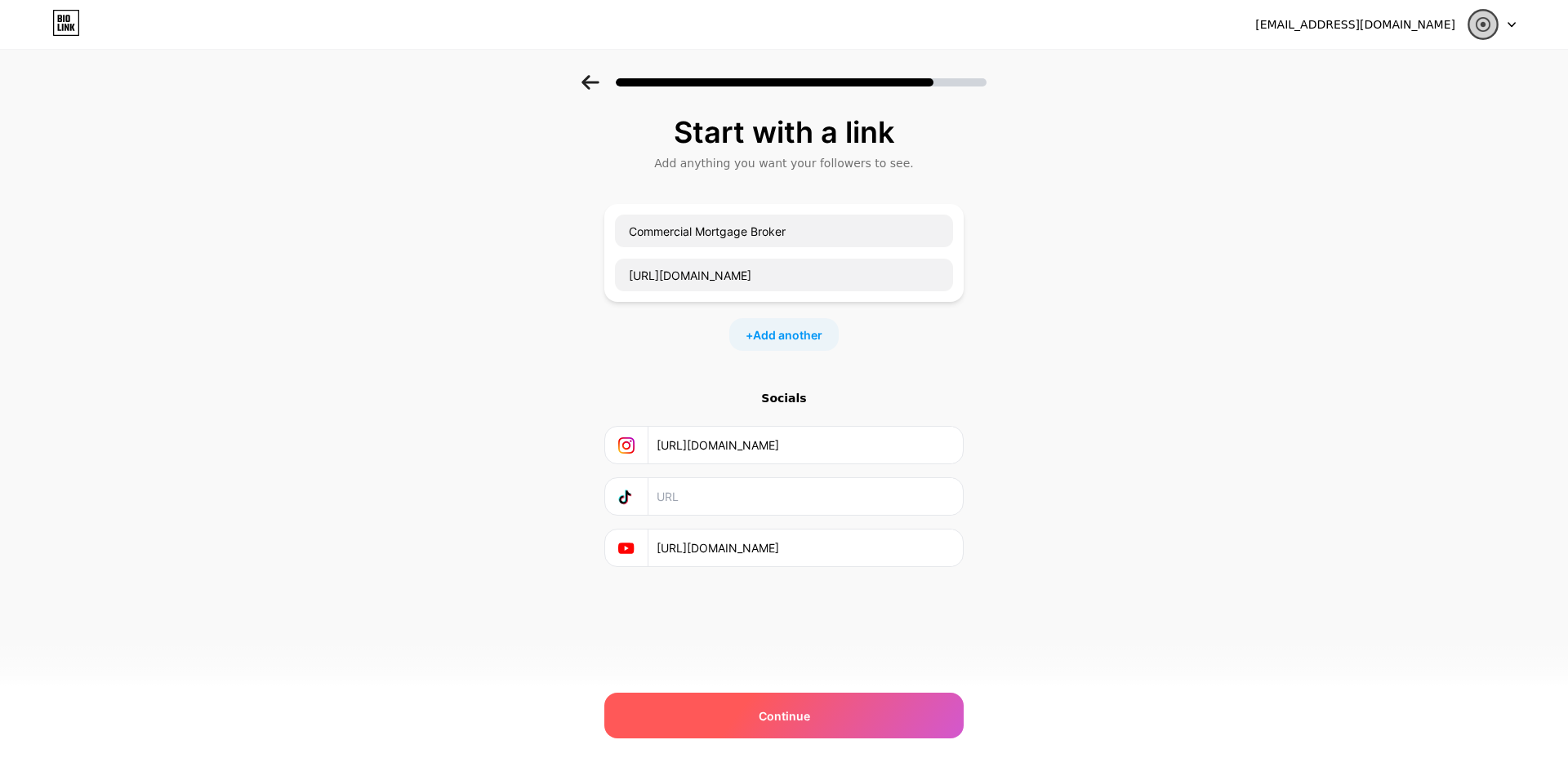
click at [770, 706] on div "Continue" at bounding box center [784, 715] width 359 height 46
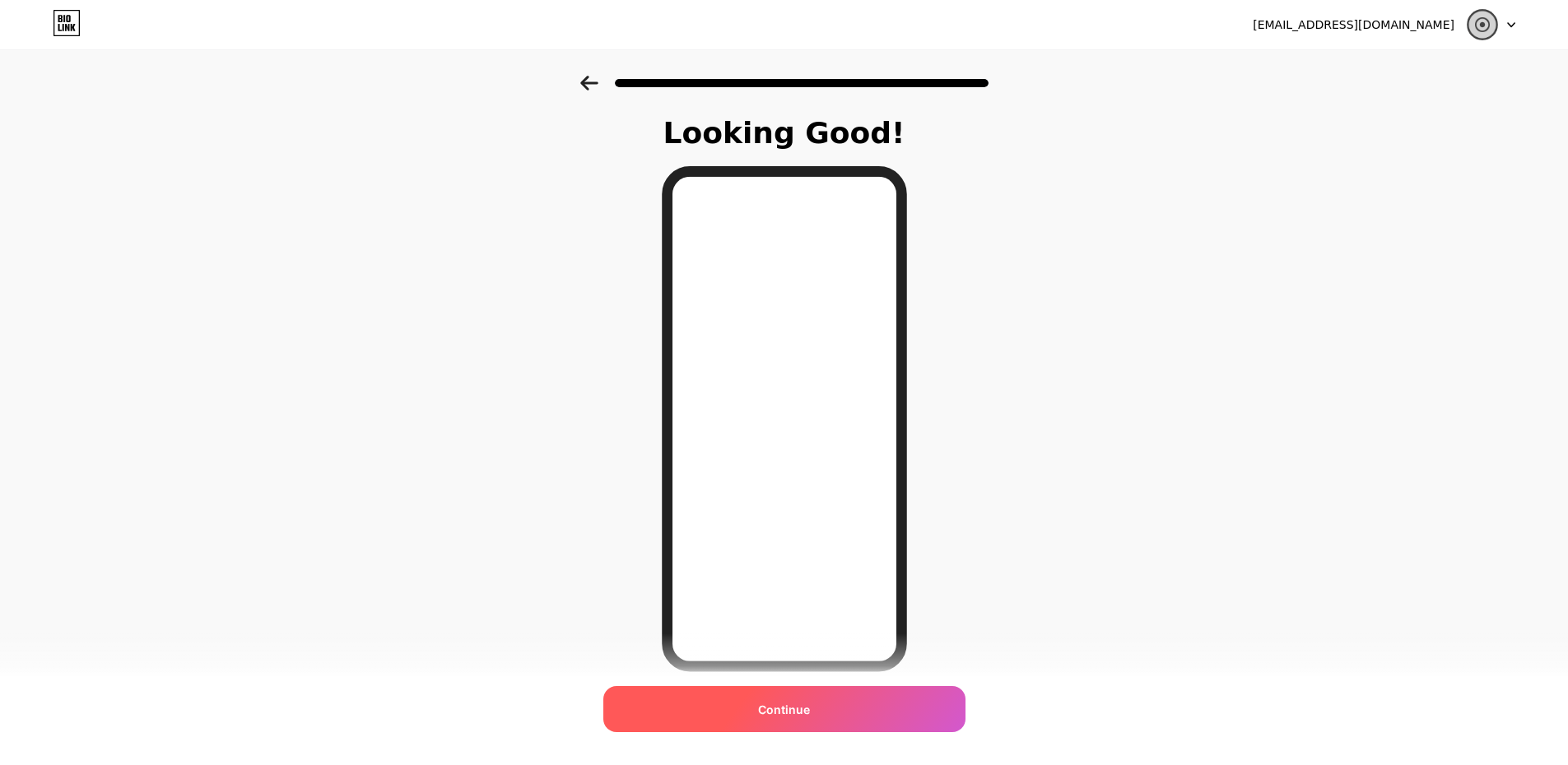
click at [836, 697] on div "Continue" at bounding box center [784, 709] width 362 height 46
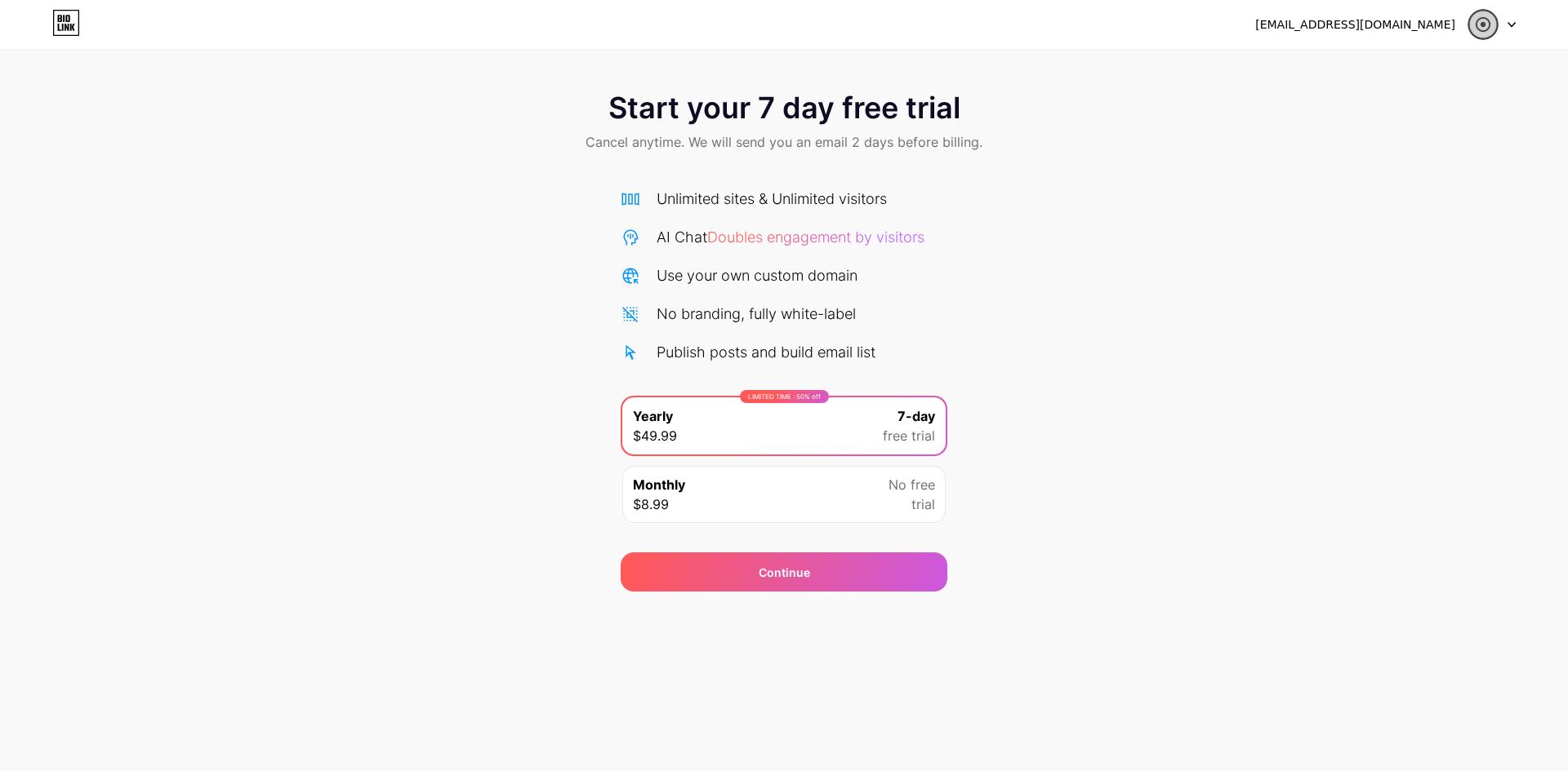
click at [68, 21] on icon at bounding box center [67, 18] width 4 height 7
click at [1501, 23] on div at bounding box center [1492, 24] width 48 height 29
click at [1364, 74] on li "Logout" at bounding box center [1414, 67] width 202 height 44
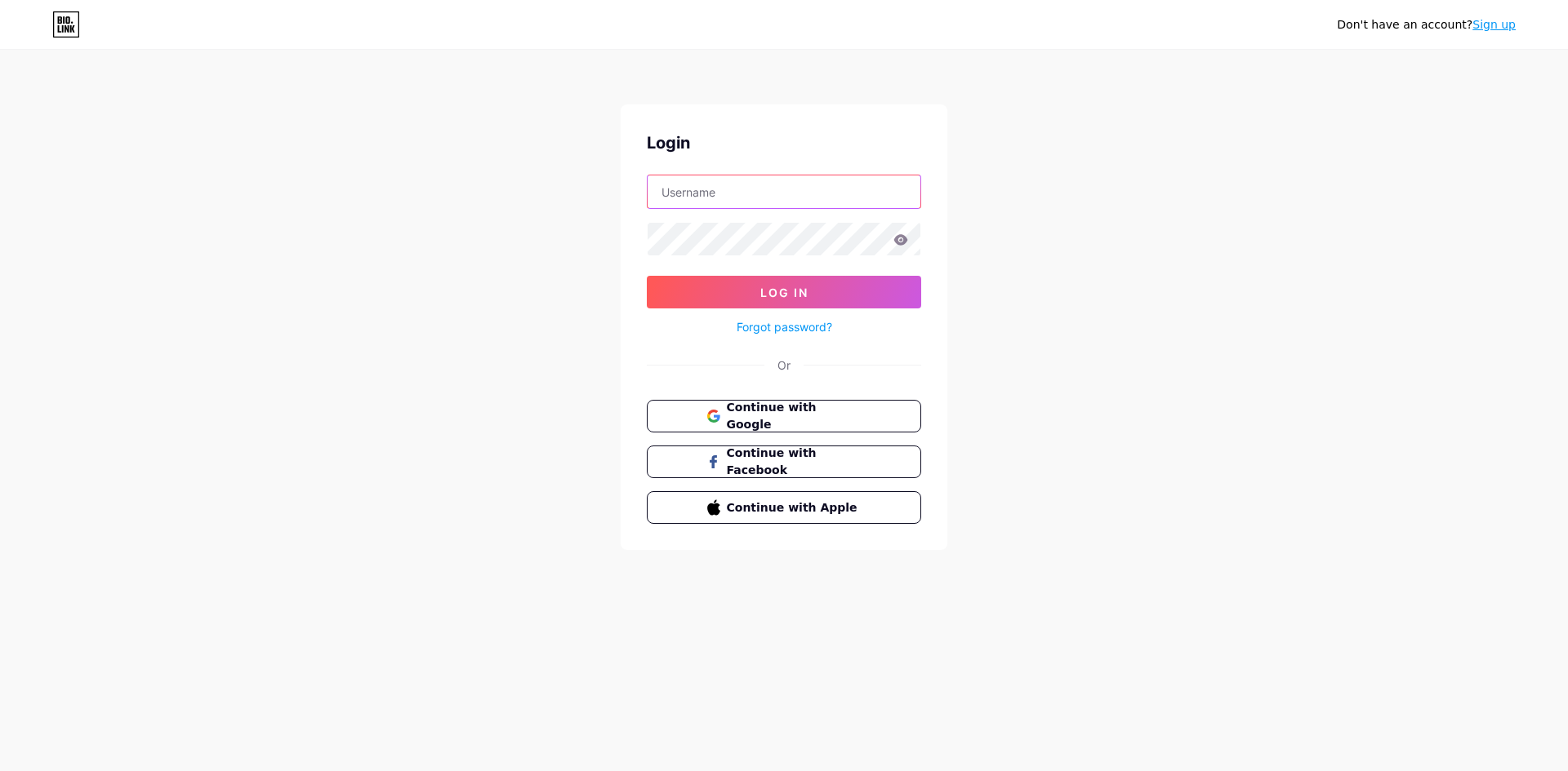
type input "[EMAIL_ADDRESS][DOMAIN_NAME]"
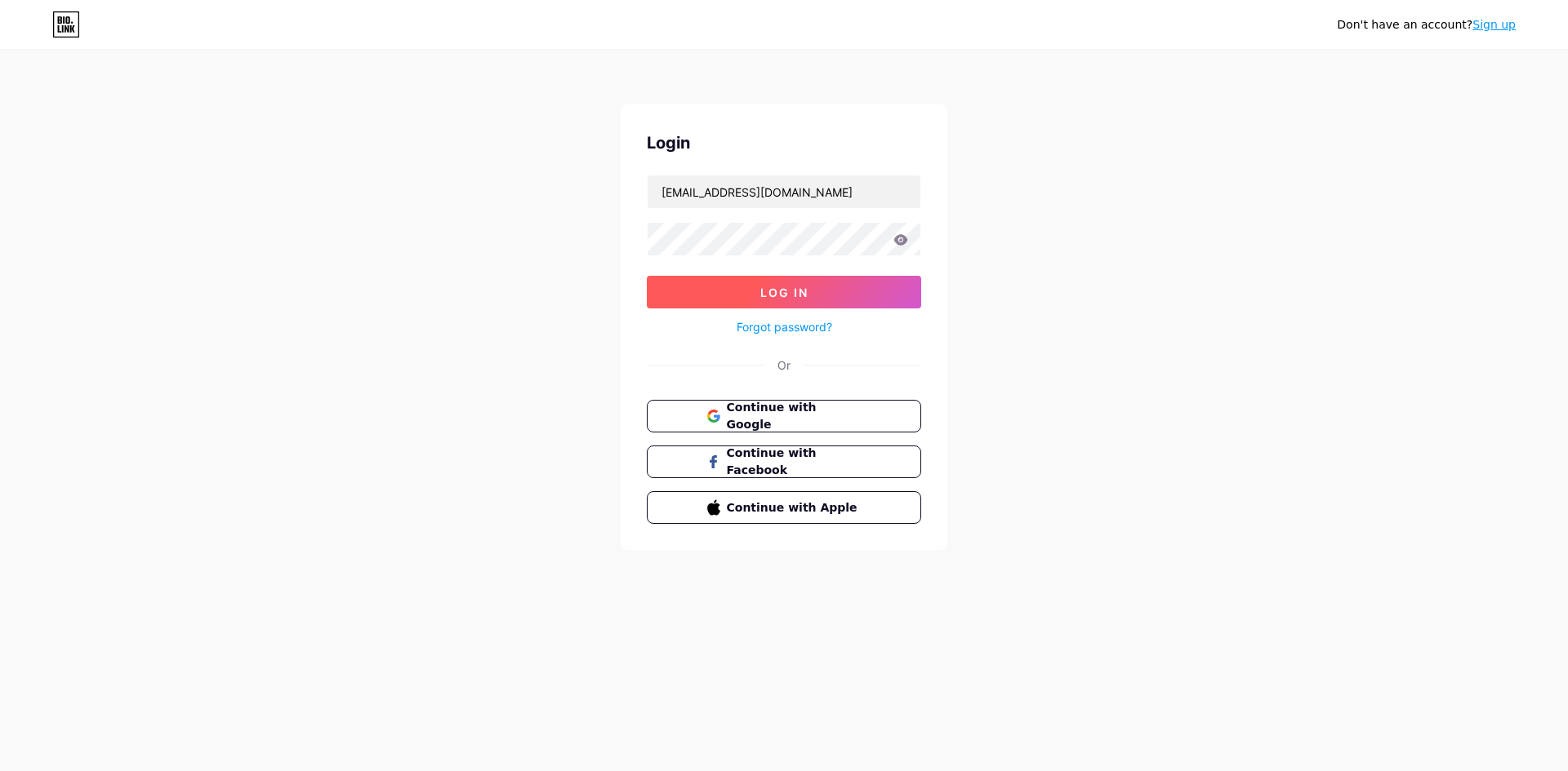
click at [751, 278] on button "Log In" at bounding box center [784, 292] width 274 height 33
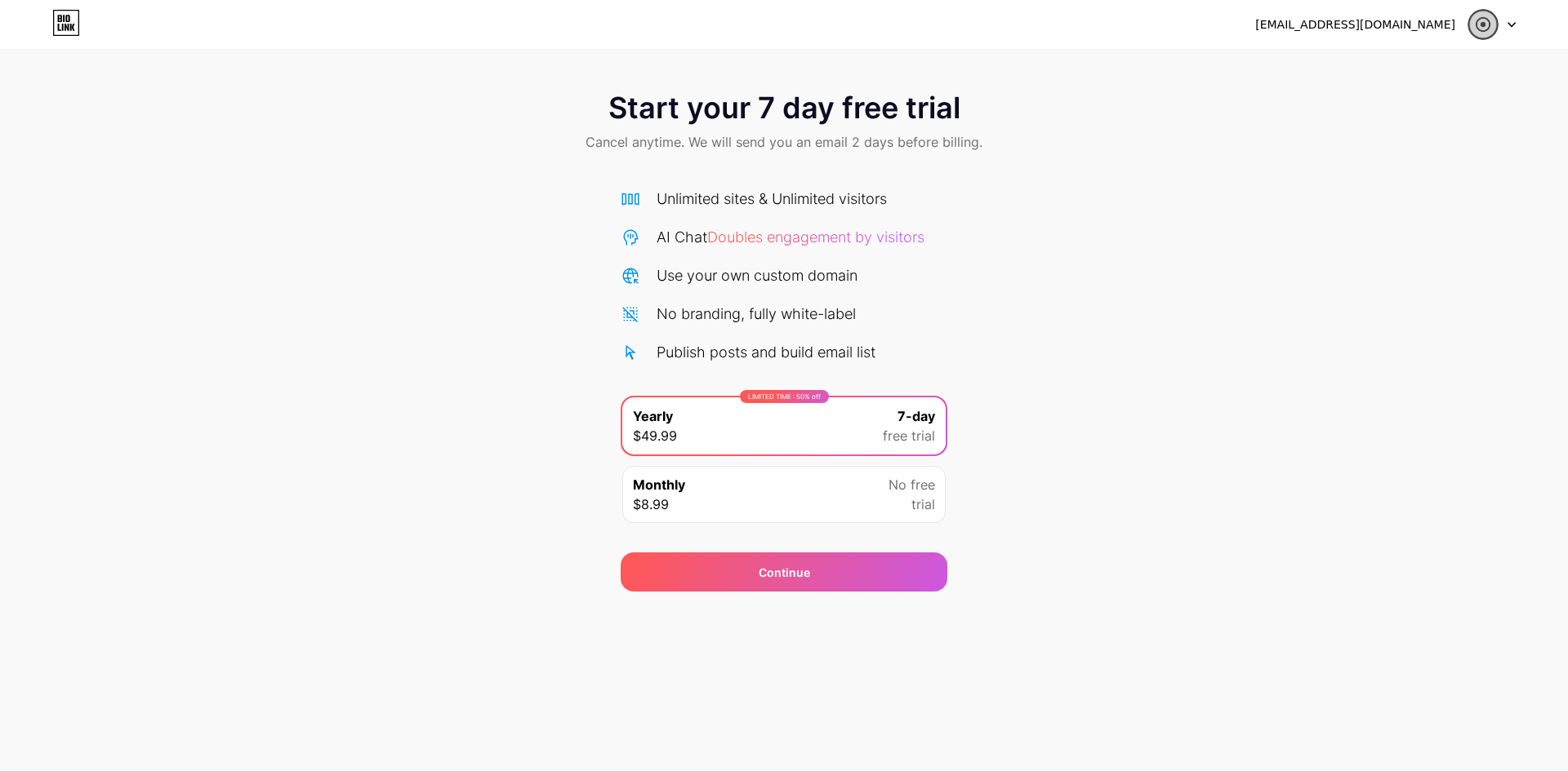
click at [772, 509] on div "Monthly $8.99 No free trial" at bounding box center [784, 494] width 324 height 57
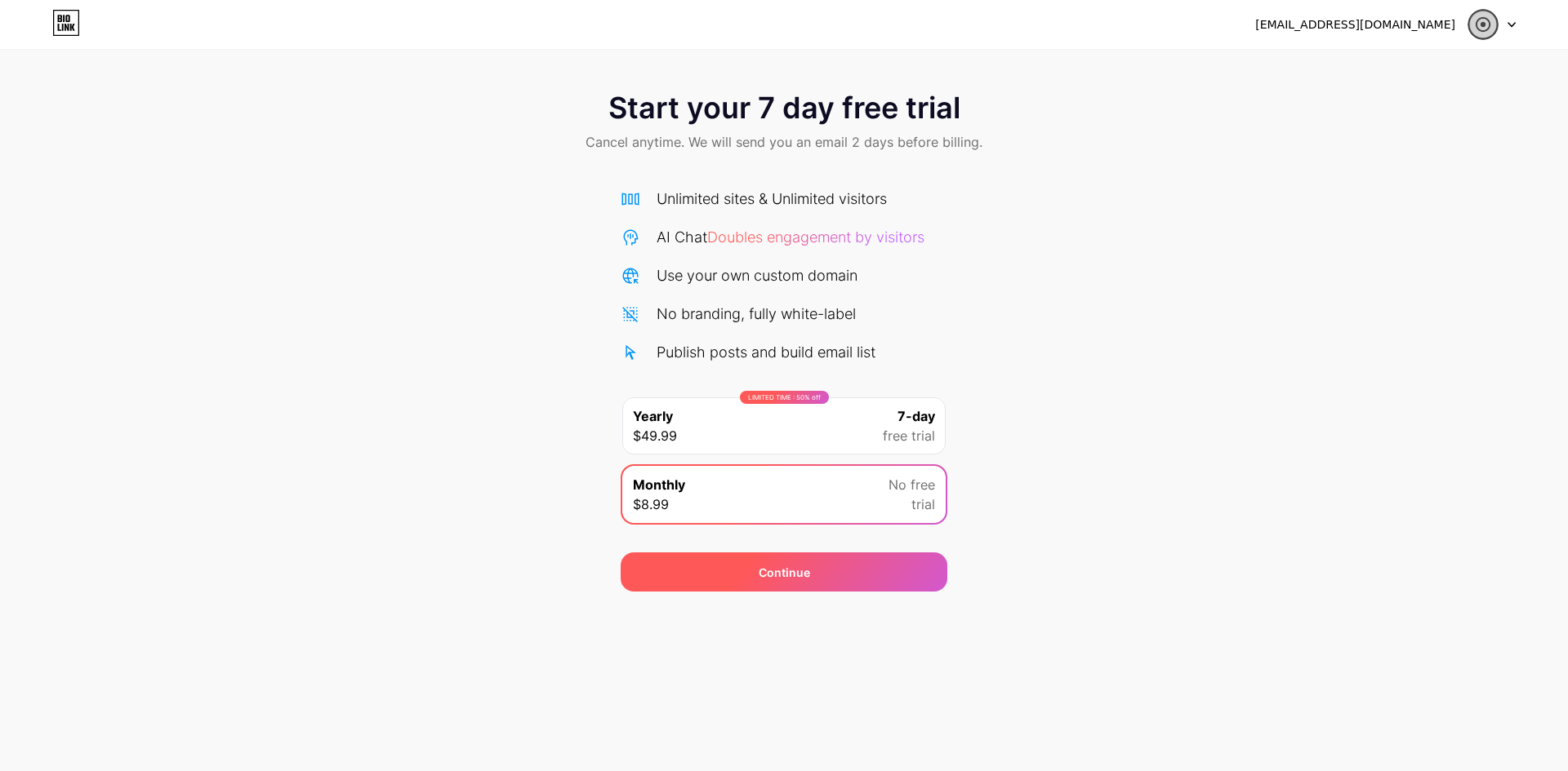
click at [797, 567] on div "Continue" at bounding box center [784, 572] width 51 height 17
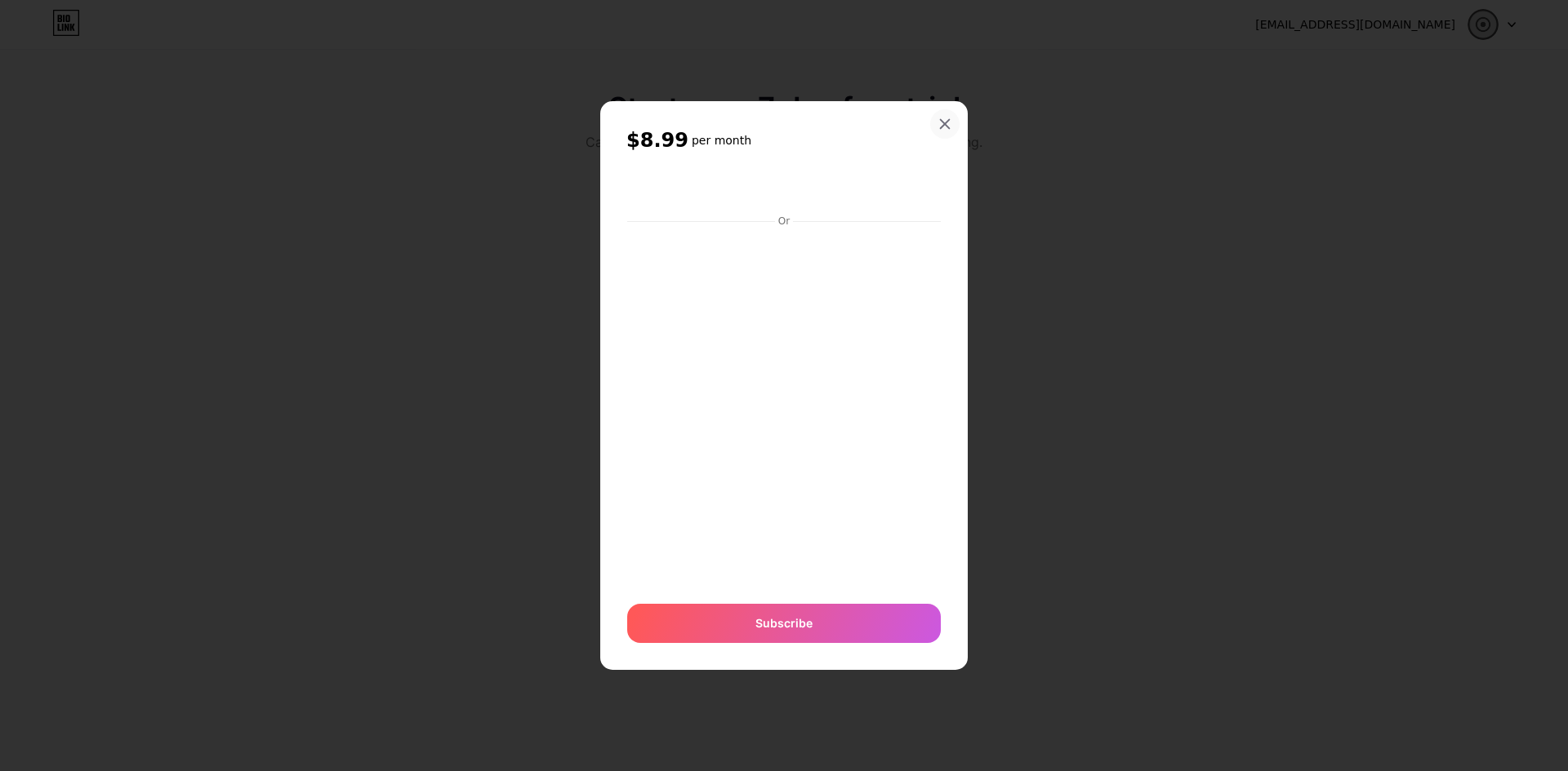
click at [942, 127] on icon at bounding box center [945, 124] width 9 height 9
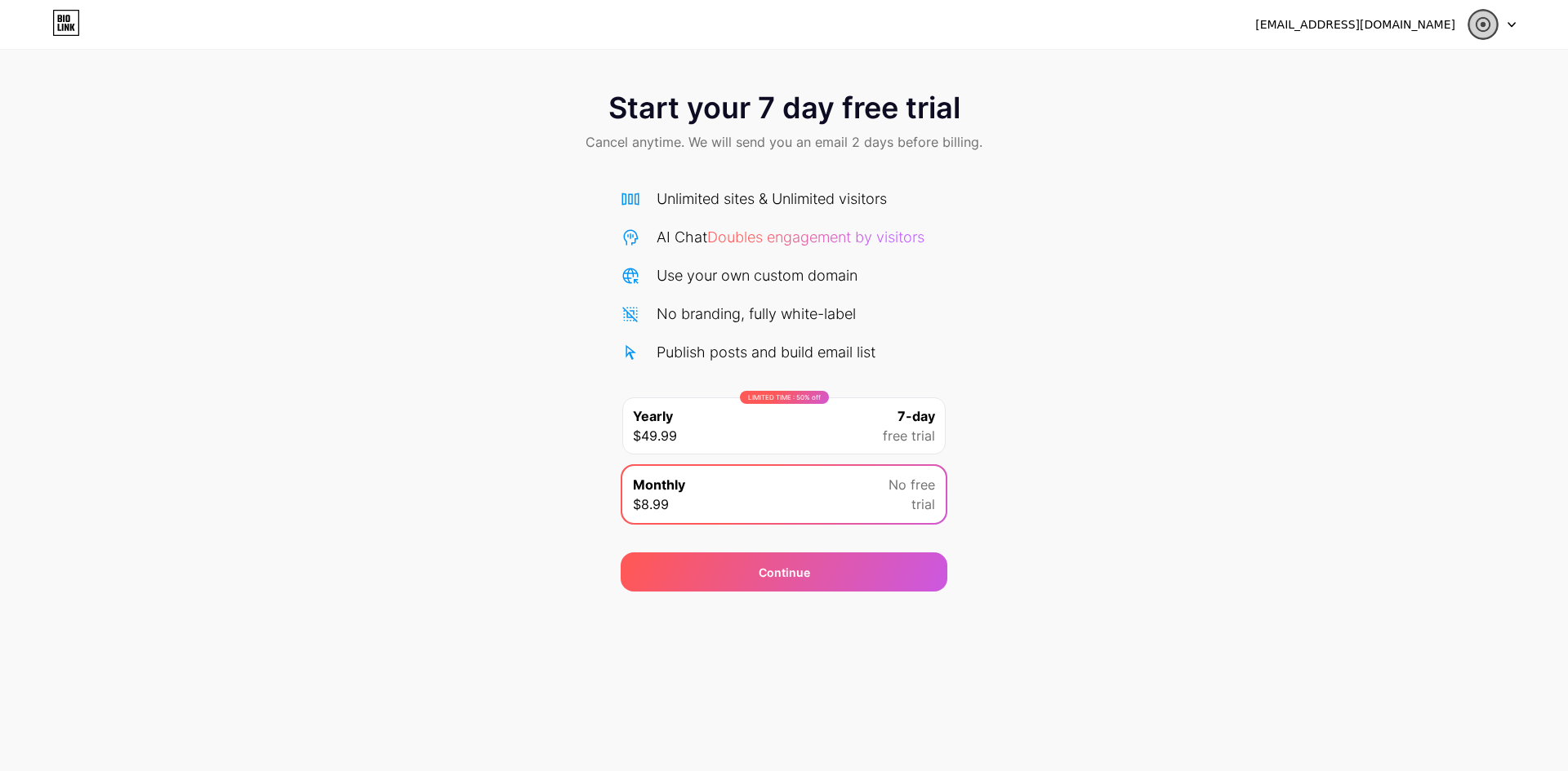
click at [713, 202] on div "Unlimited sites & Unlimited visitors" at bounding box center [771, 198] width 230 height 22
click at [725, 587] on div "Continue" at bounding box center [784, 572] width 326 height 39
click at [0, 0] on div "Or Subscribe" at bounding box center [0, 0] width 0 height 0
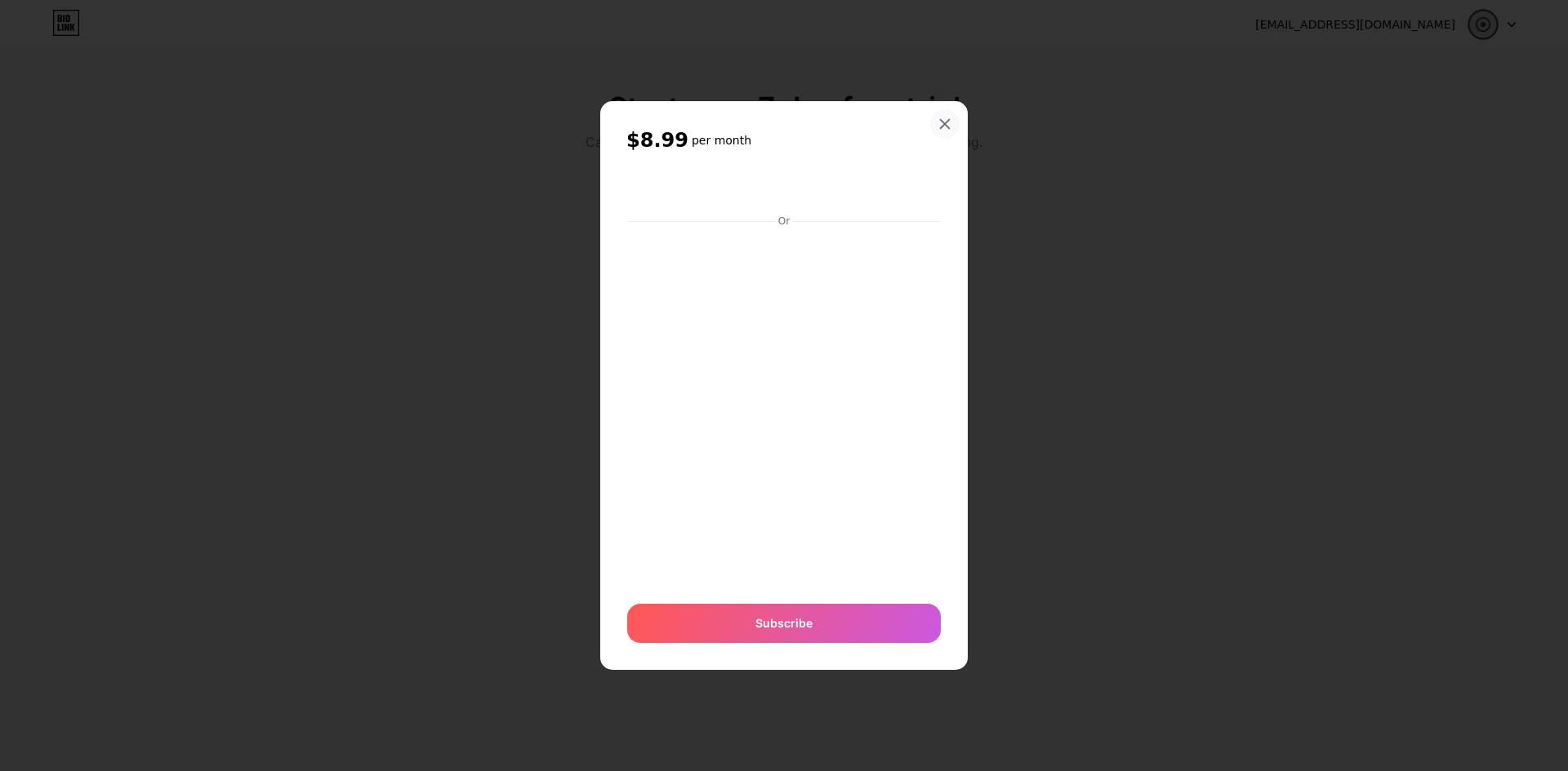
click at [943, 129] on icon at bounding box center [944, 124] width 13 height 13
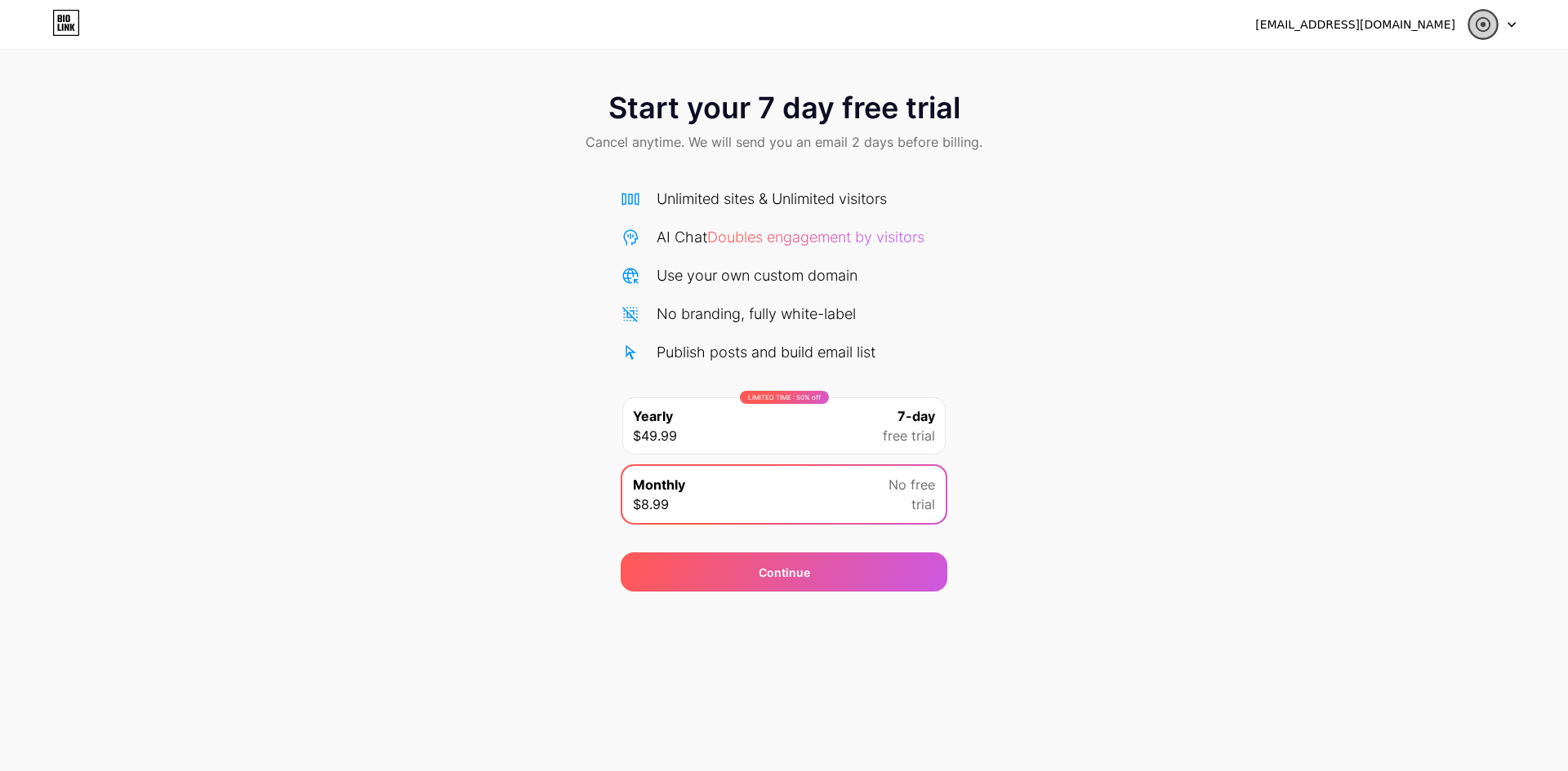
click at [845, 427] on div "LIMITED TIME : 50% off Yearly $49.99 7-day free trial" at bounding box center [784, 426] width 324 height 57
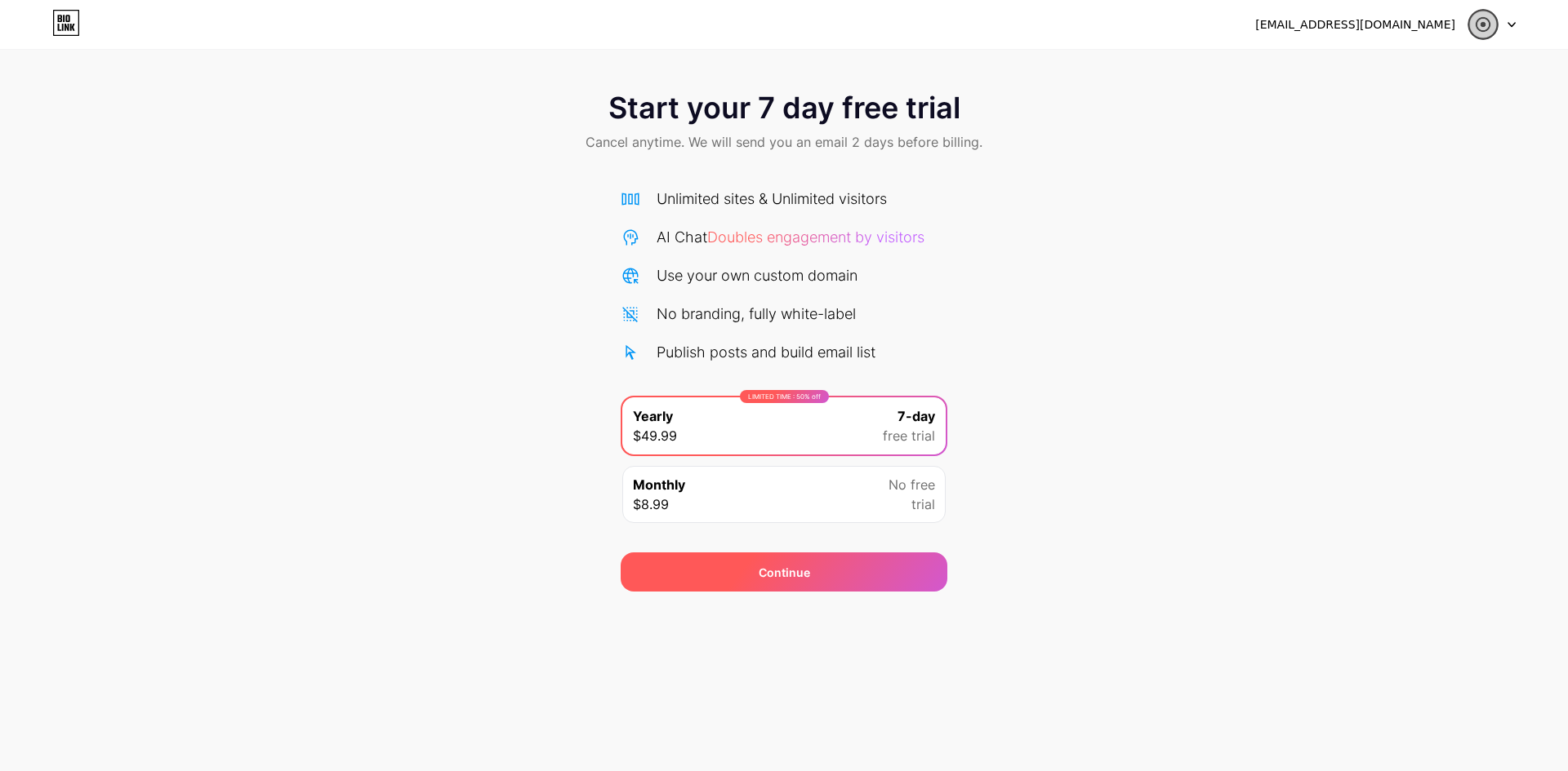
click at [820, 570] on div "Continue" at bounding box center [784, 572] width 326 height 39
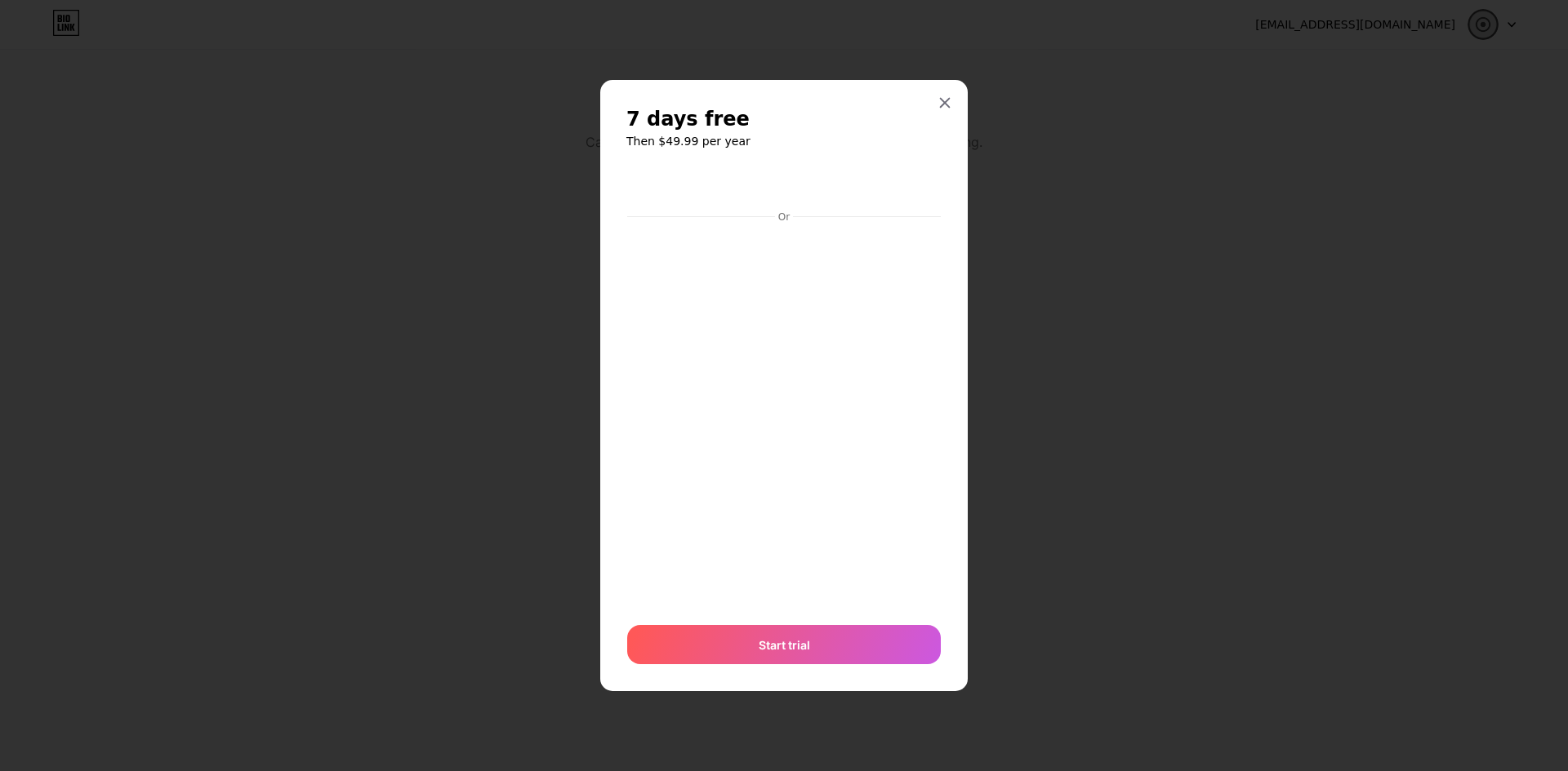
click at [899, 91] on div at bounding box center [784, 385] width 1568 height 771
click at [940, 108] on icon at bounding box center [944, 102] width 13 height 13
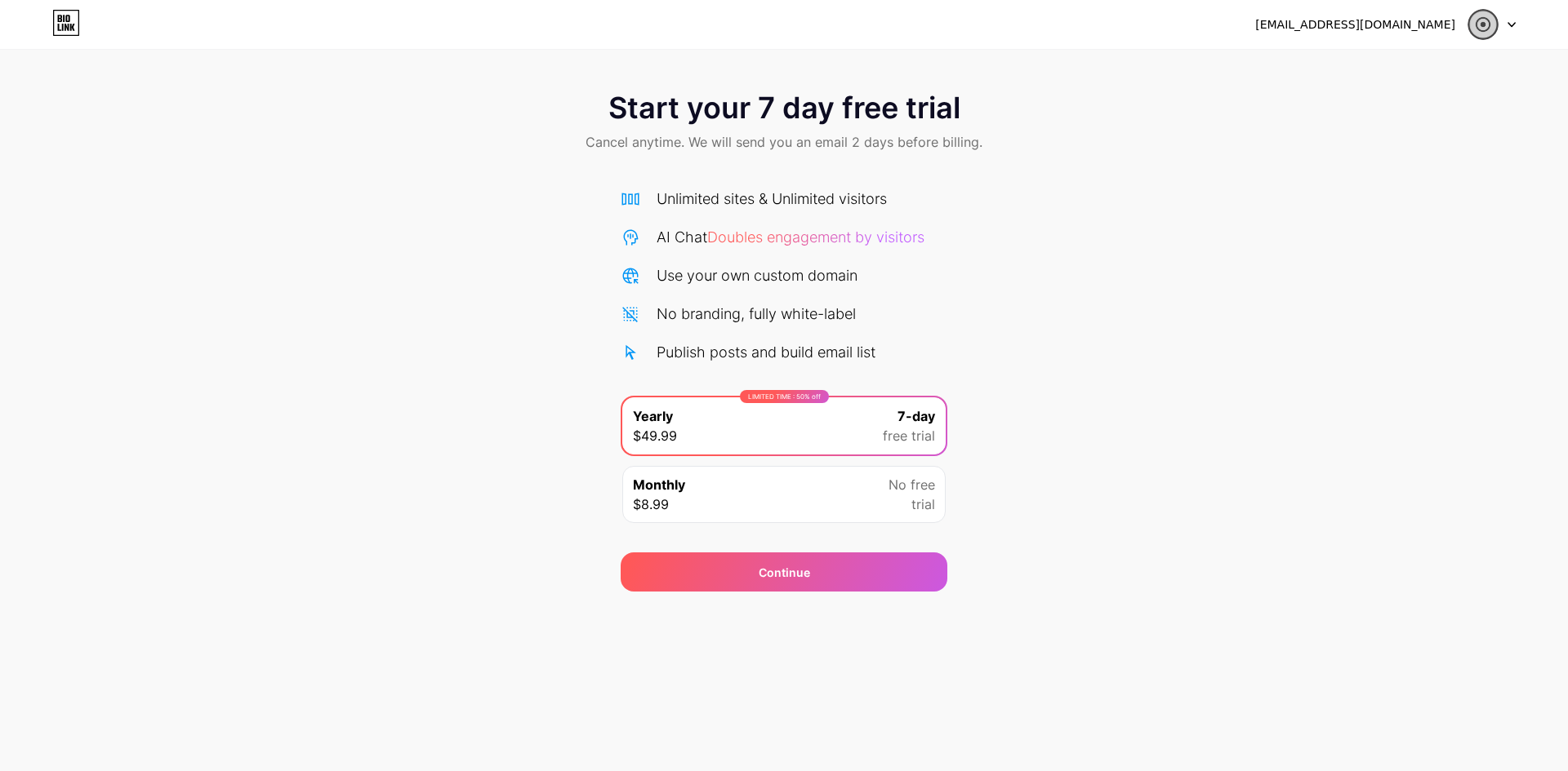
click at [1499, 19] on div at bounding box center [1492, 24] width 48 height 29
click at [1361, 72] on li "Logout" at bounding box center [1414, 67] width 202 height 44
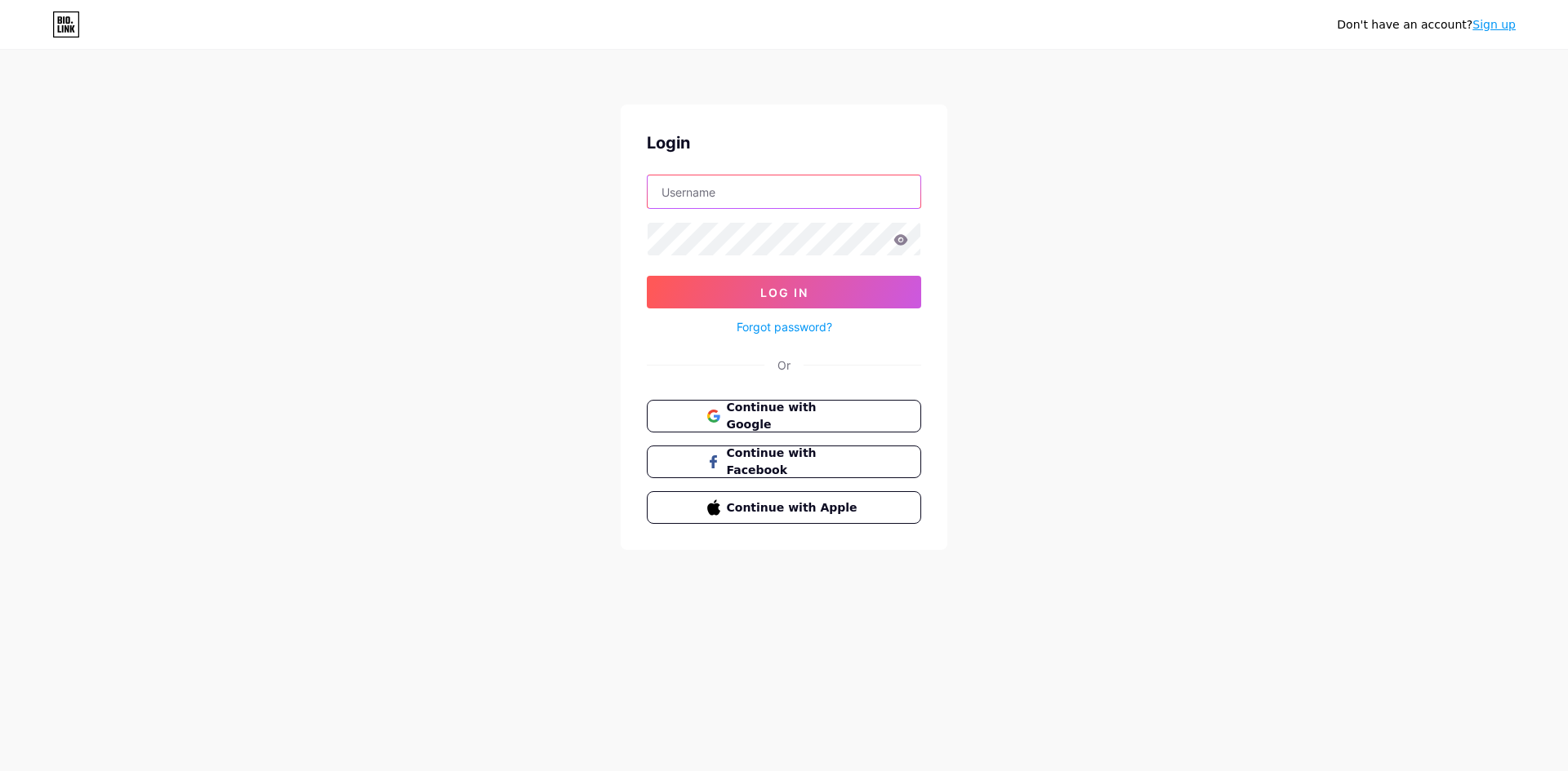
type input "[EMAIL_ADDRESS][DOMAIN_NAME]"
click at [816, 401] on button "Continue with Google" at bounding box center [784, 416] width 279 height 34
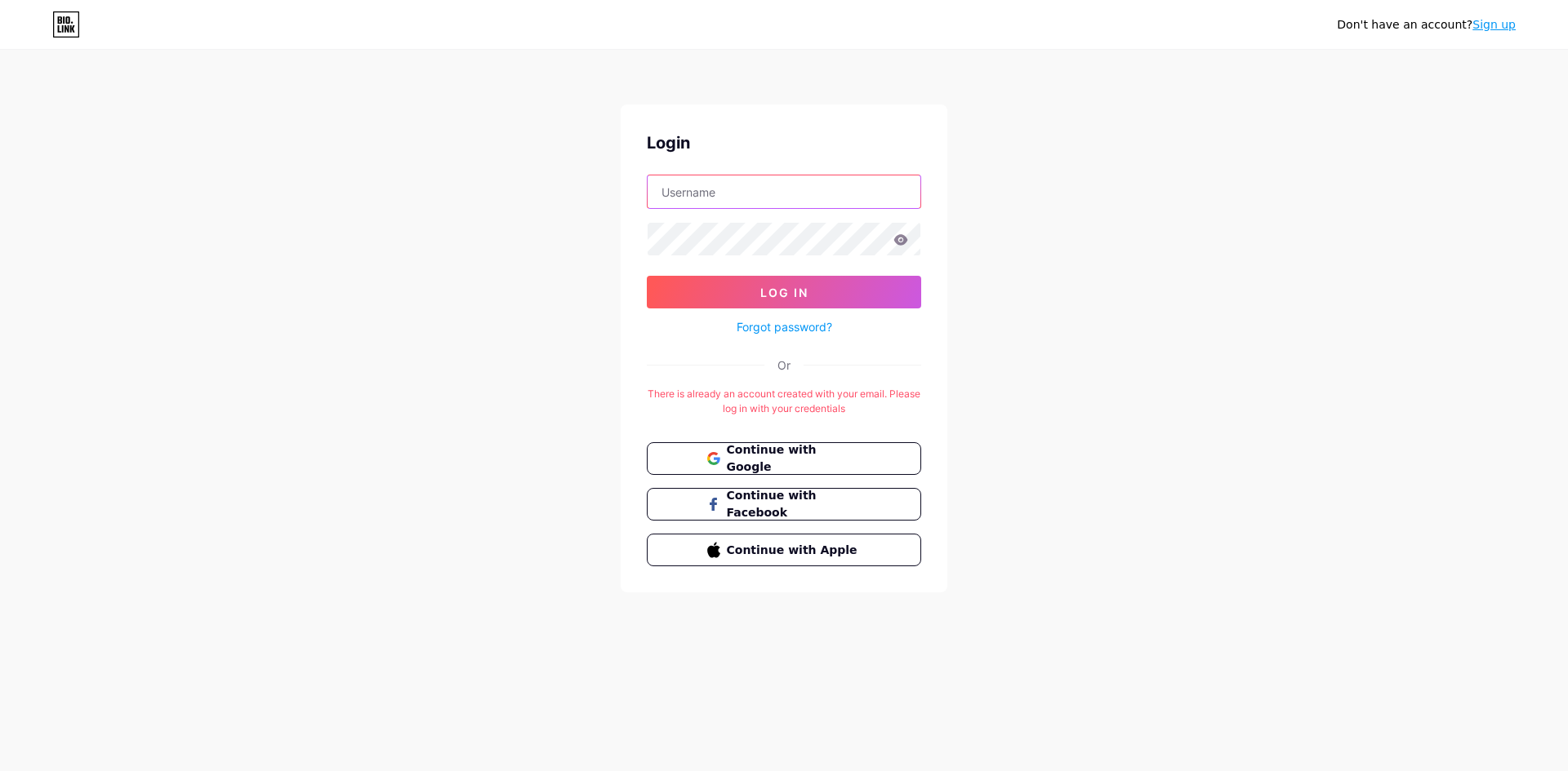
type input "[EMAIL_ADDRESS][DOMAIN_NAME]"
click at [1484, 20] on link "Sign up" at bounding box center [1494, 24] width 43 height 13
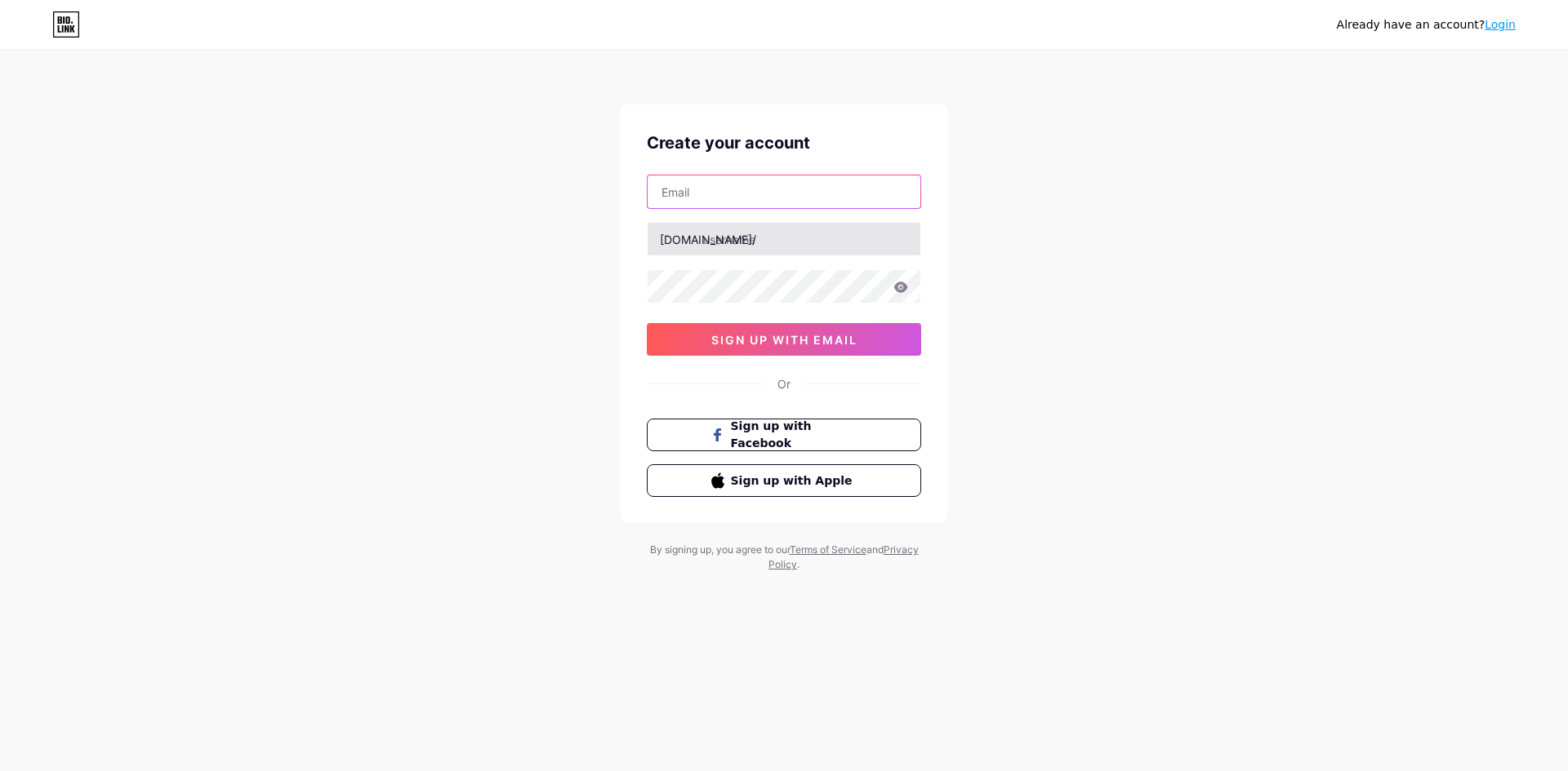
type input "[EMAIL_ADDRESS][DOMAIN_NAME]"
click at [1493, 25] on link "Login" at bounding box center [1500, 24] width 31 height 13
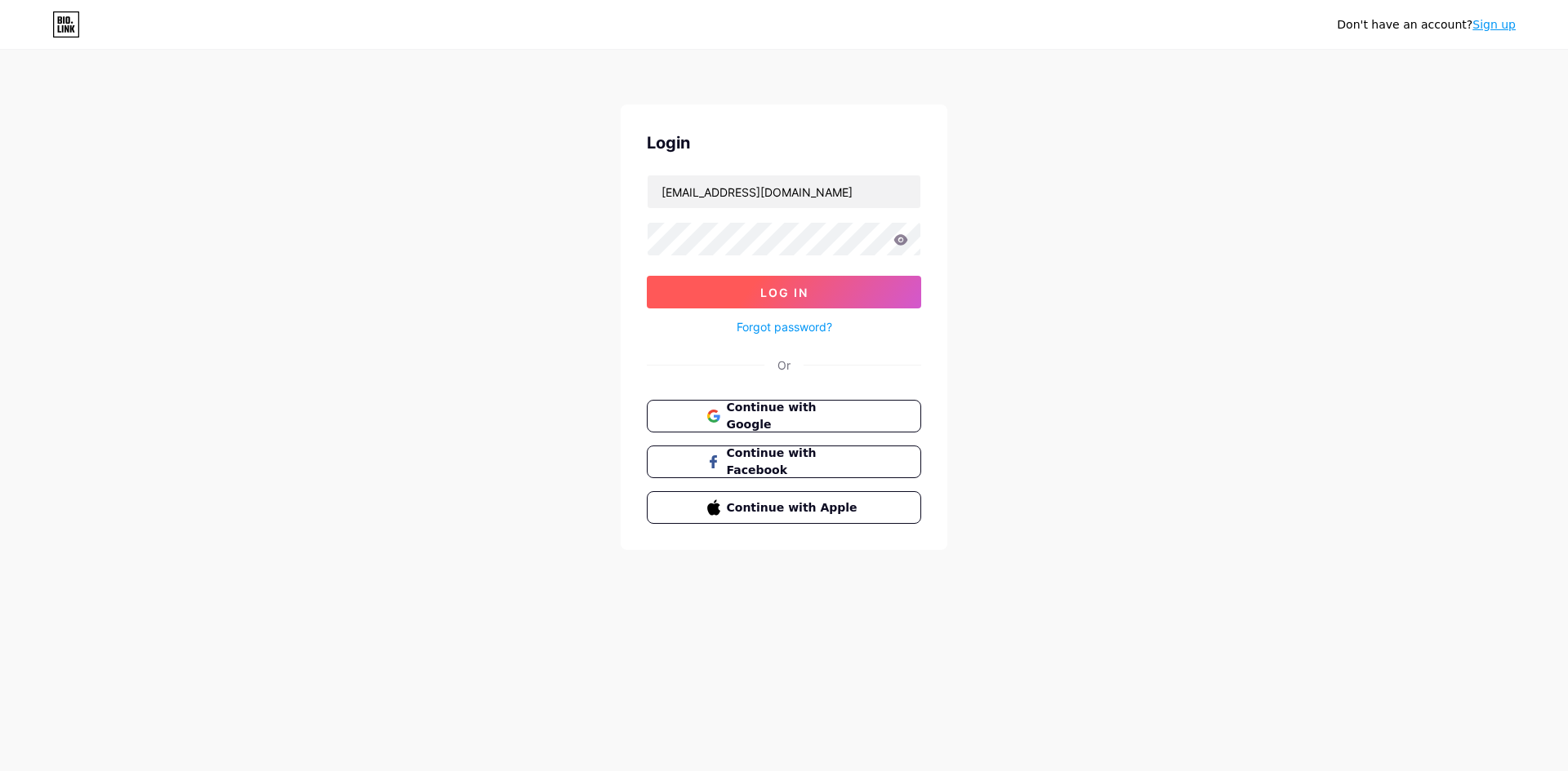
click at [791, 294] on span "Log In" at bounding box center [784, 292] width 49 height 14
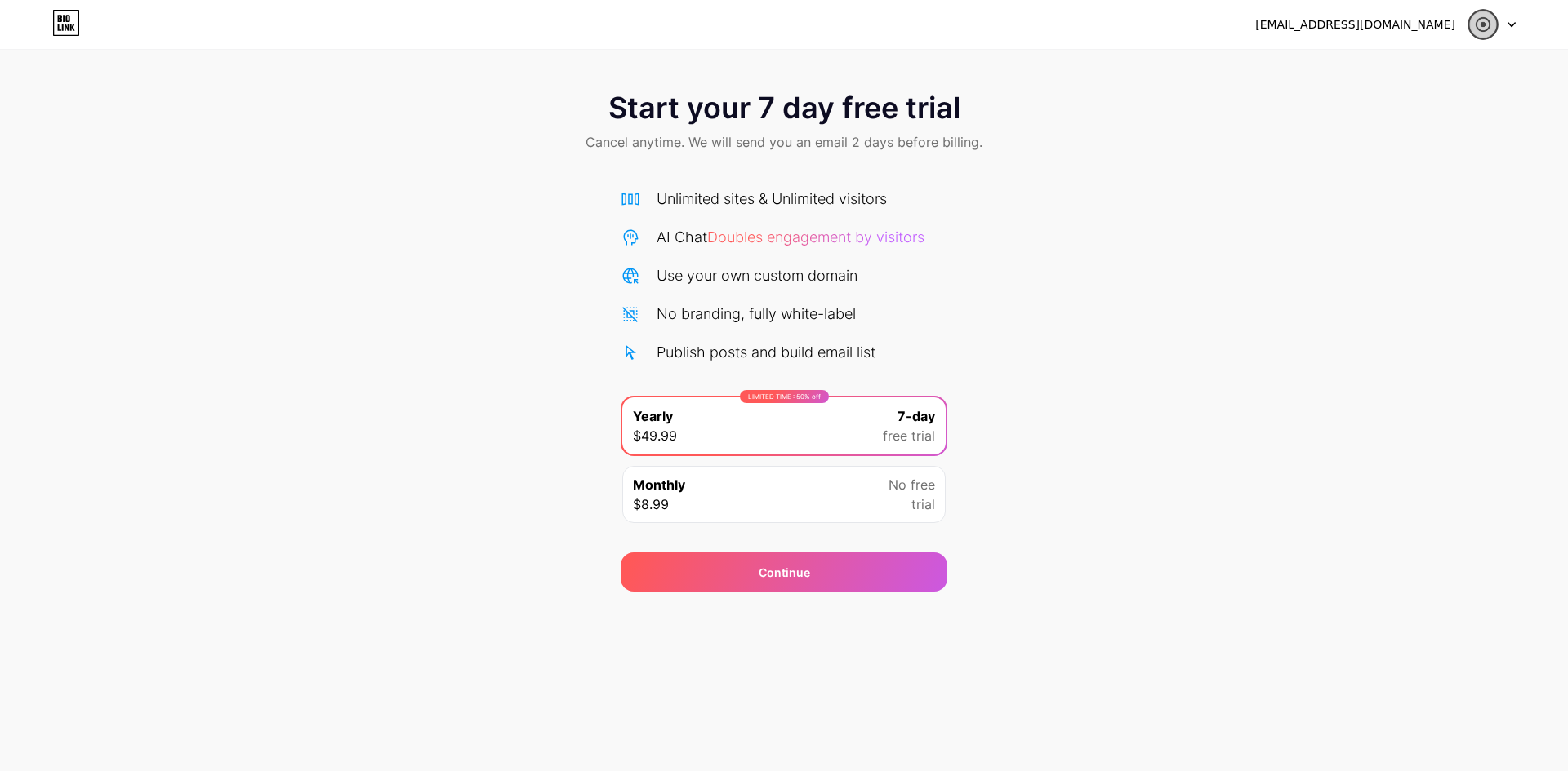
click at [1486, 31] on img at bounding box center [1483, 24] width 31 height 31
click at [1483, 17] on img at bounding box center [1483, 24] width 31 height 31
click at [1424, 25] on div "[EMAIL_ADDRESS][DOMAIN_NAME]" at bounding box center [1355, 25] width 200 height 17
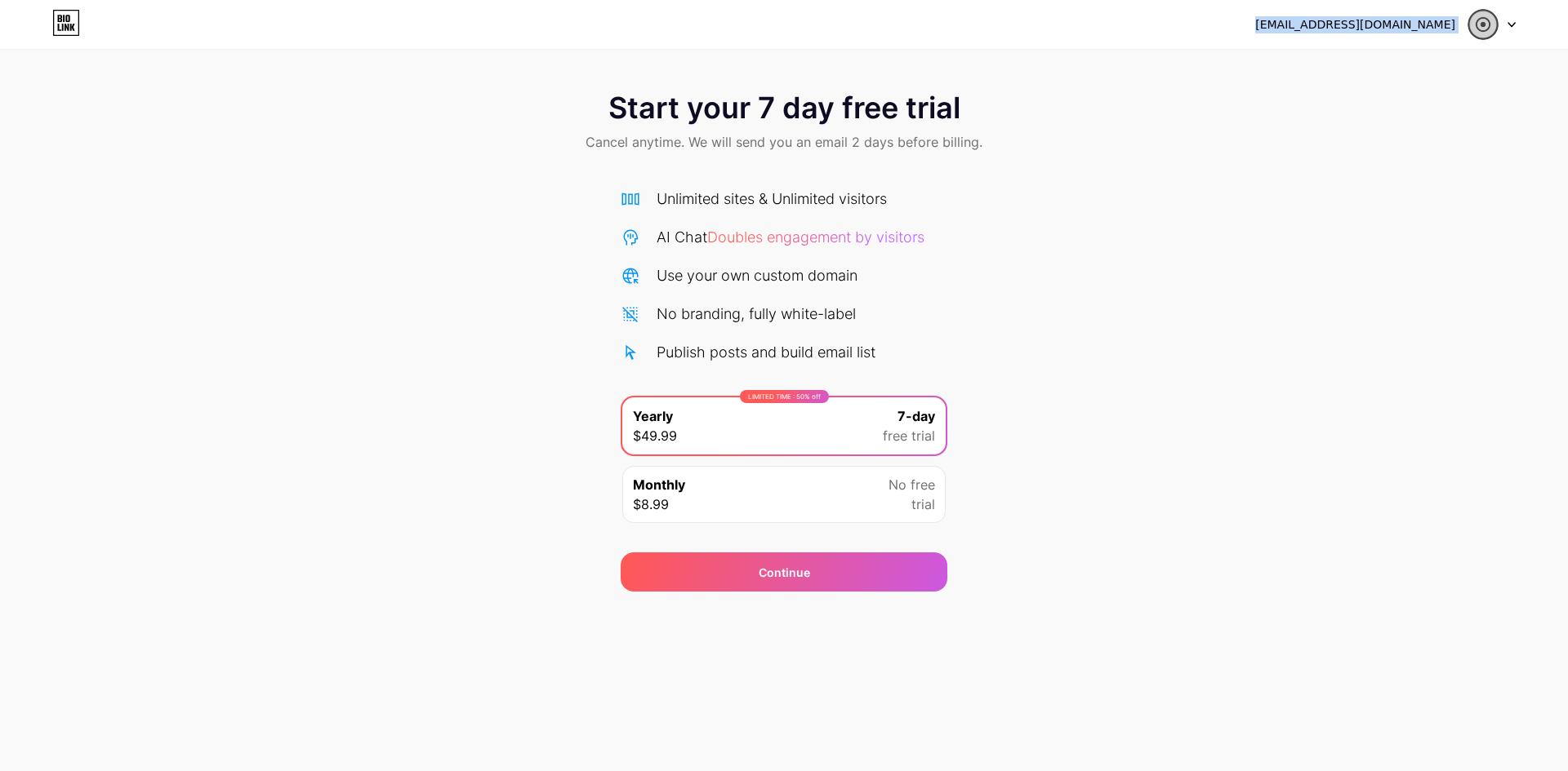
click at [70, 16] on icon at bounding box center [66, 23] width 28 height 26
click at [782, 241] on span "Doubles engagement by visitors" at bounding box center [816, 238] width 217 height 17
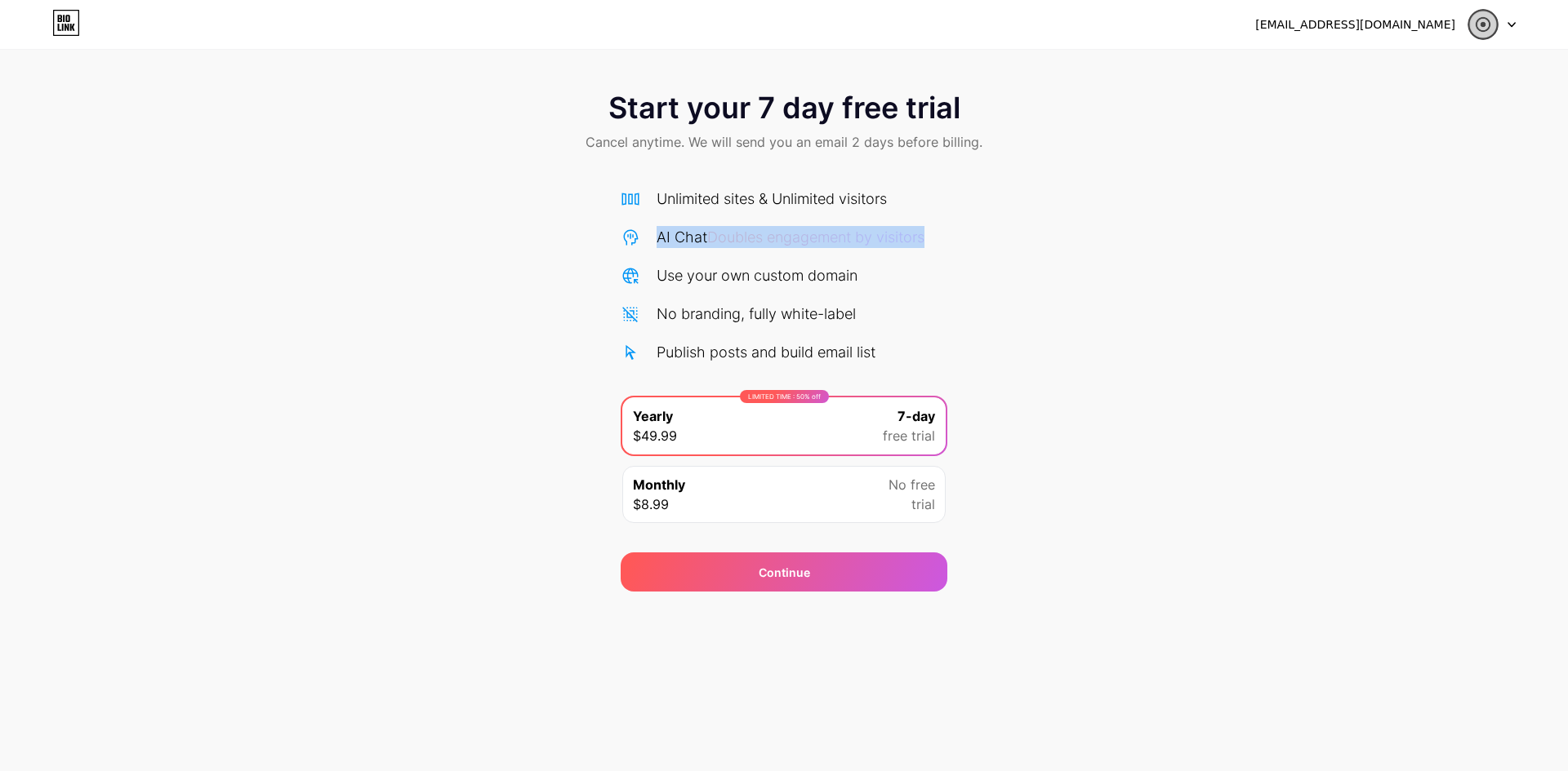
click at [782, 241] on span "Doubles engagement by visitors" at bounding box center [816, 238] width 217 height 17
click at [1486, 18] on img at bounding box center [1483, 24] width 31 height 31
click at [1348, 60] on li "Logout" at bounding box center [1414, 67] width 202 height 44
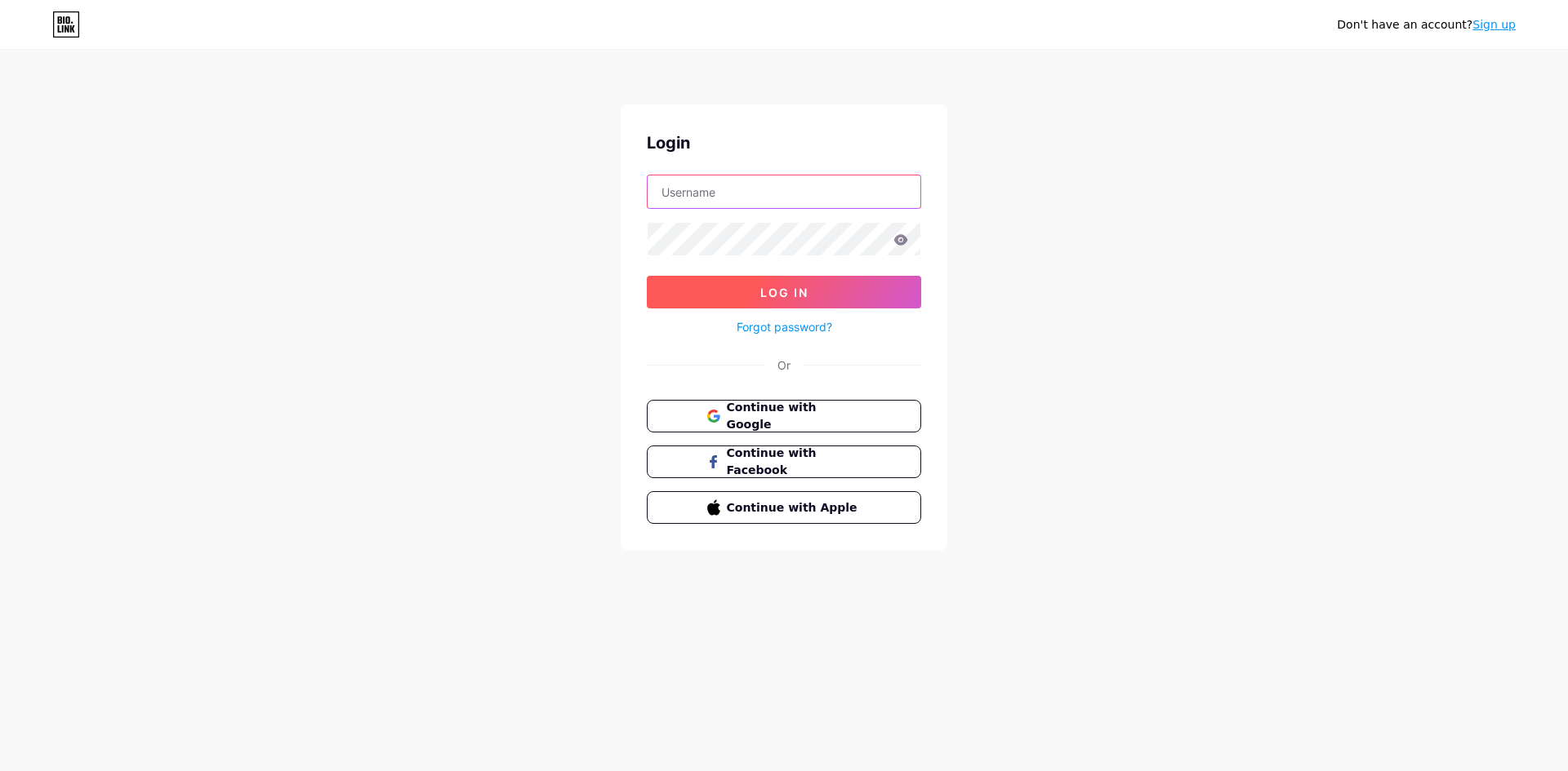
type input "[EMAIL_ADDRESS][DOMAIN_NAME]"
